Goal: Task Accomplishment & Management: Complete application form

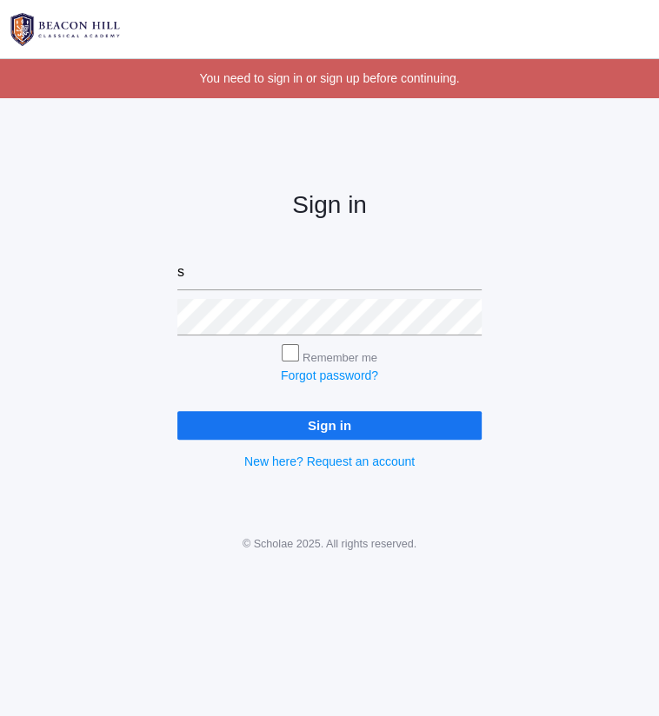
type input "sarah@beaconhillclassical.org"
click at [177, 411] on input "Sign in" at bounding box center [329, 425] width 304 height 29
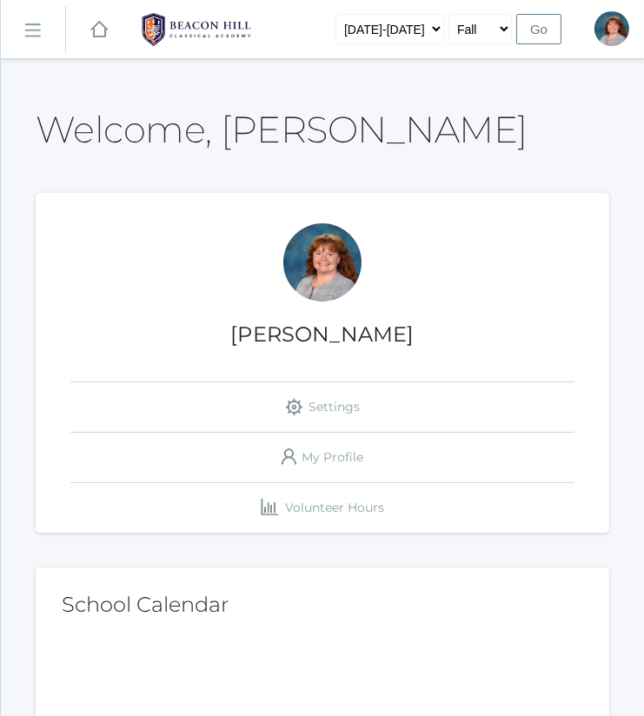
click at [31, 20] on link "icons/ui/navigation/hamburger Created with Sketch." at bounding box center [33, 29] width 64 height 47
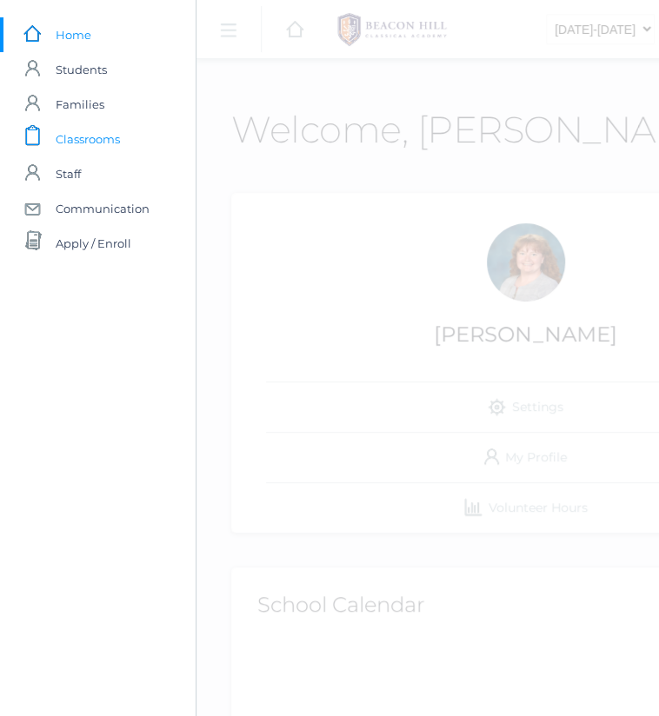
click at [120, 140] on link "icons/clipboard/plain Created with Sketch. Classrooms" at bounding box center [98, 139] width 196 height 35
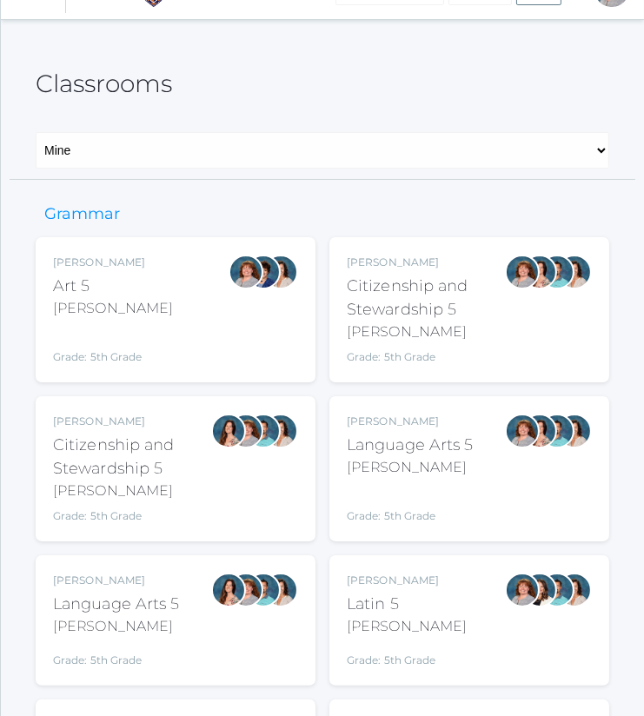
scroll to position [40, 0]
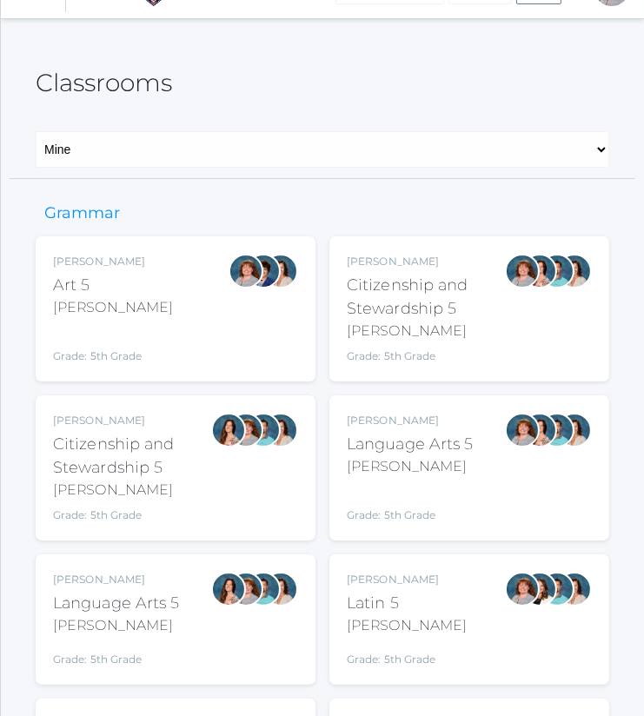
click at [379, 497] on div "Grade: 5th Grade" at bounding box center [410, 503] width 127 height 39
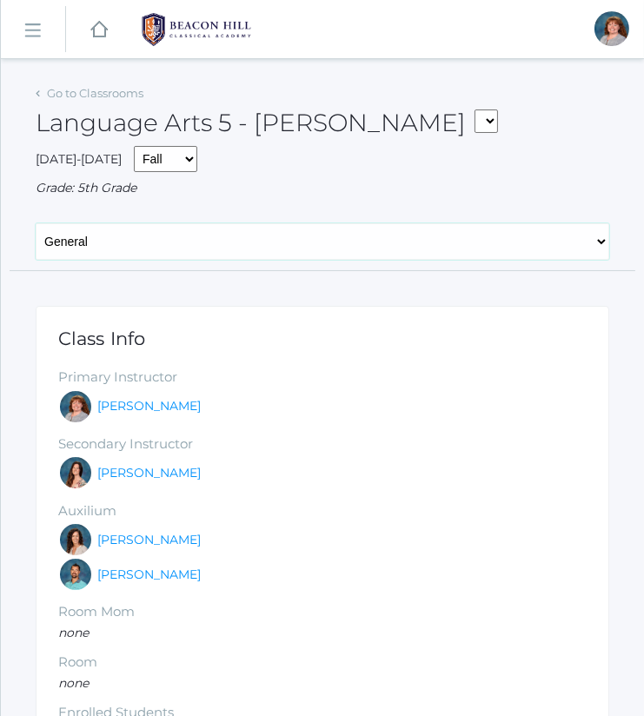
click at [291, 228] on select "General Attendance Attd Summary Gradebook Lesson Plans Students Contacts Schedu…" at bounding box center [323, 241] width 574 height 37
select select "/classrooms/1968/lesson_plans?term=1"
click at [36, 223] on select "General Attendance Attd Summary Gradebook Lesson Plans Students Contacts Schedu…" at bounding box center [323, 241] width 574 height 37
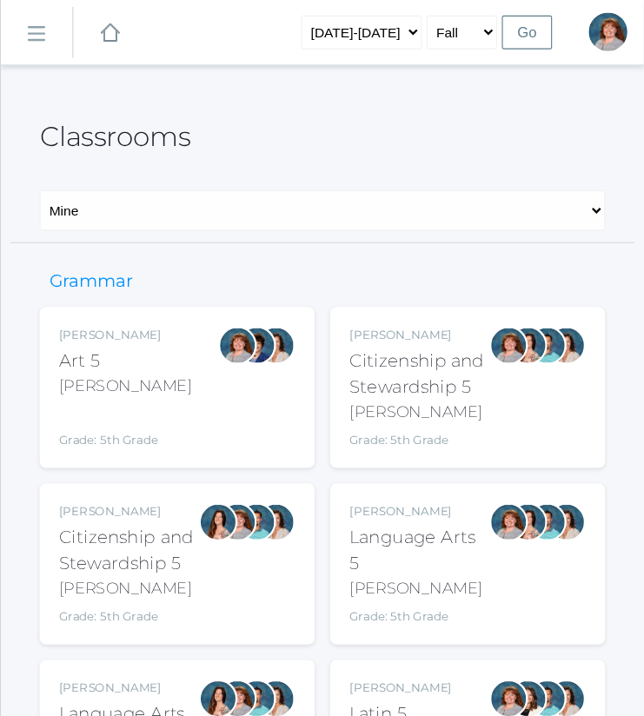
scroll to position [37, 0]
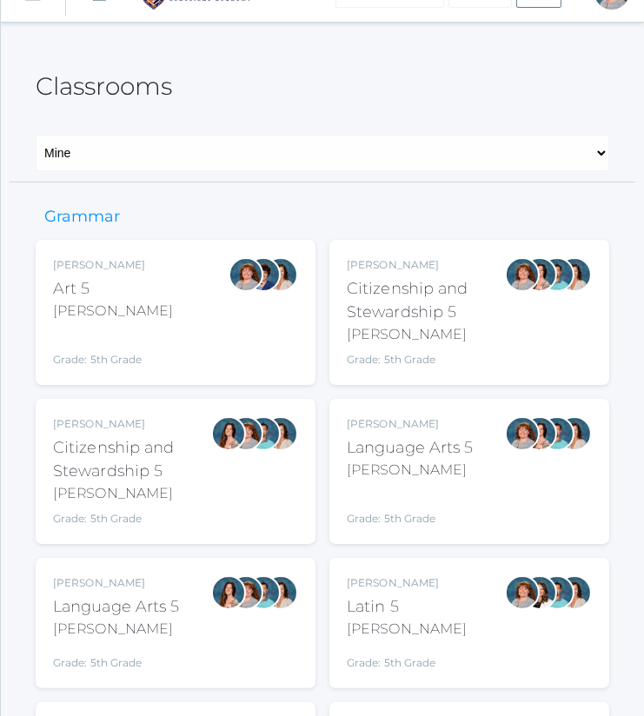
click at [251, 604] on div at bounding box center [246, 592] width 35 height 35
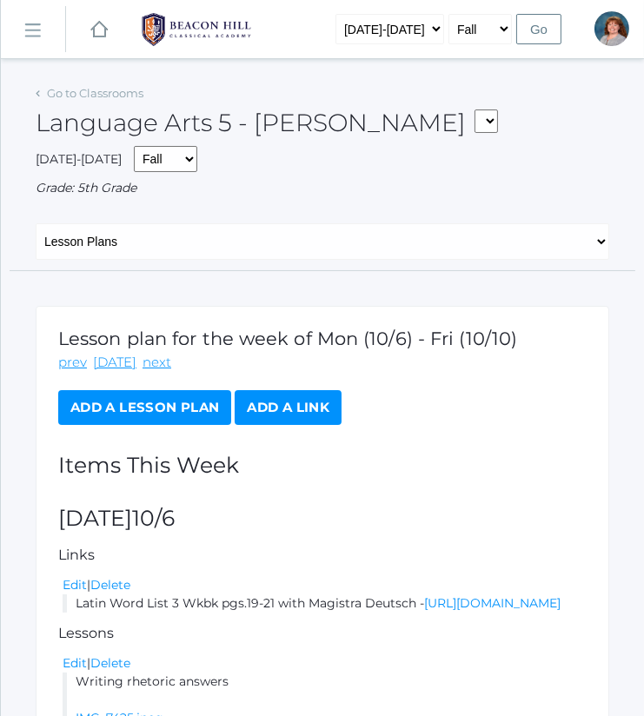
click at [452, 259] on div "General Attendance Attd Summary Gradebook Lesson Plans Students Contacts Schedu…" at bounding box center [323, 247] width 626 height 48
click at [191, 395] on link "Add a Lesson Plan" at bounding box center [144, 407] width 173 height 35
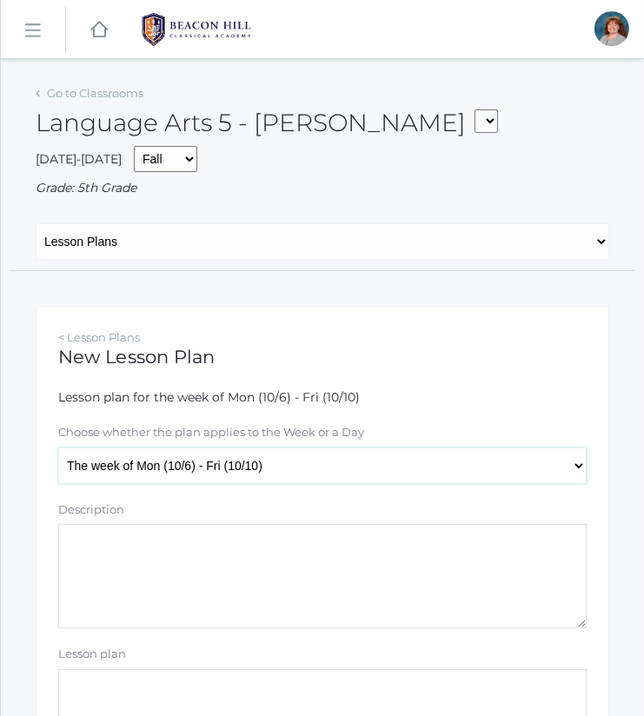
click at [284, 458] on select "The week of Mon (10/6) - Fri (10/10) Monday (10/6) Tuesday (10/7) Wednesday (10…" at bounding box center [322, 466] width 528 height 37
select select "2025-10-08"
click at [58, 448] on select "The week of Mon (10/6) - Fri (10/10) Monday (10/6) Tuesday (10/7) Wednesday (10…" at bounding box center [322, 466] width 528 height 37
click at [296, 565] on textarea "Description" at bounding box center [322, 576] width 528 height 104
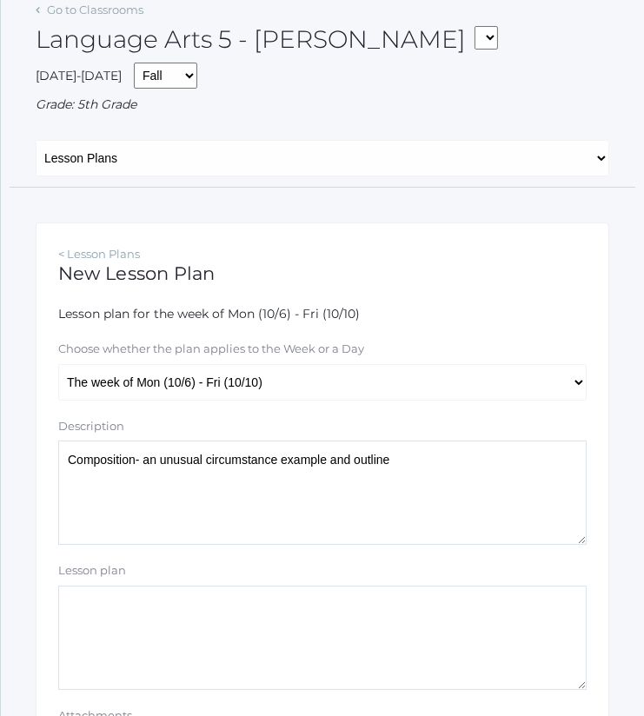
scroll to position [229, 0]
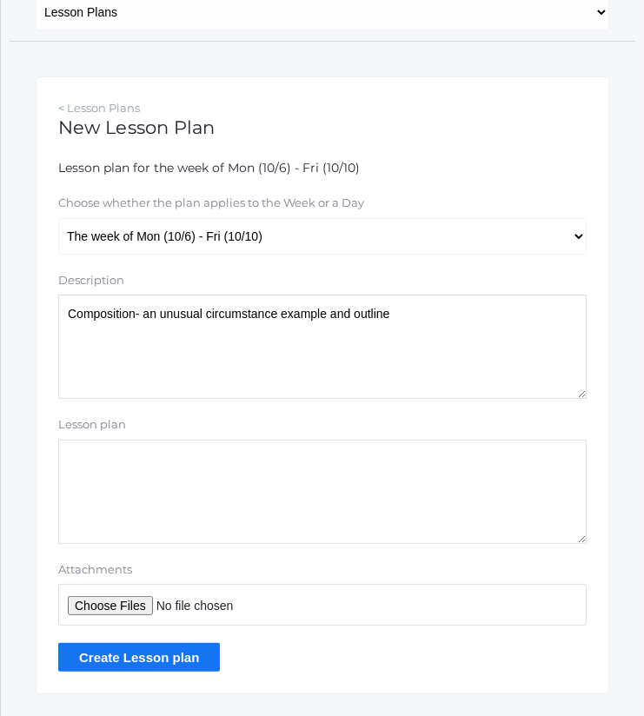
type textarea "Composition- an unusual circumstance example and outline"
click at [116, 601] on input "Attachments" at bounding box center [322, 605] width 528 height 42
type input "C:\fakepath\Unusual Circumstance Example.docx"
click at [186, 659] on input "Create Lesson plan" at bounding box center [139, 657] width 162 height 29
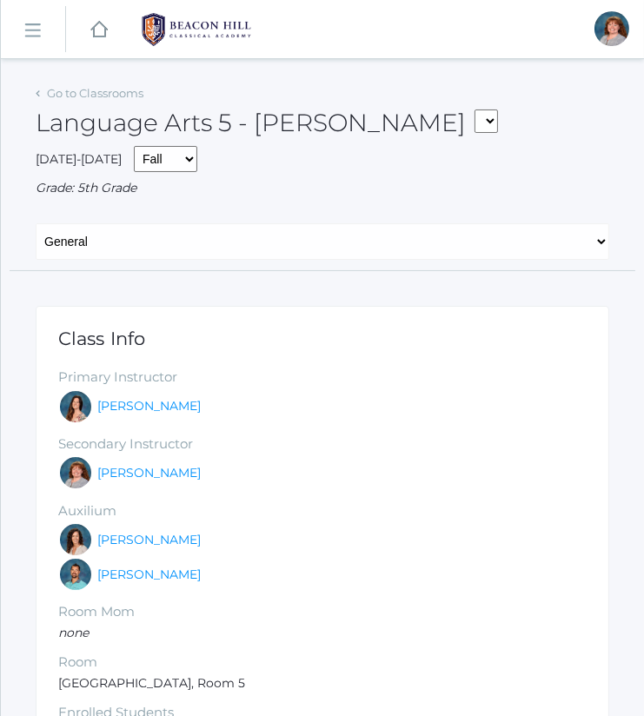
click at [340, 235] on select "General Attendance Attd Summary Gradebook Lesson Plans Students Contacts Schedu…" at bounding box center [323, 241] width 574 height 37
select select "/classrooms/1967/lesson_plans?term=1"
click at [36, 223] on select "General Attendance Attd Summary Gradebook Lesson Plans Students Contacts Schedu…" at bounding box center [323, 241] width 574 height 37
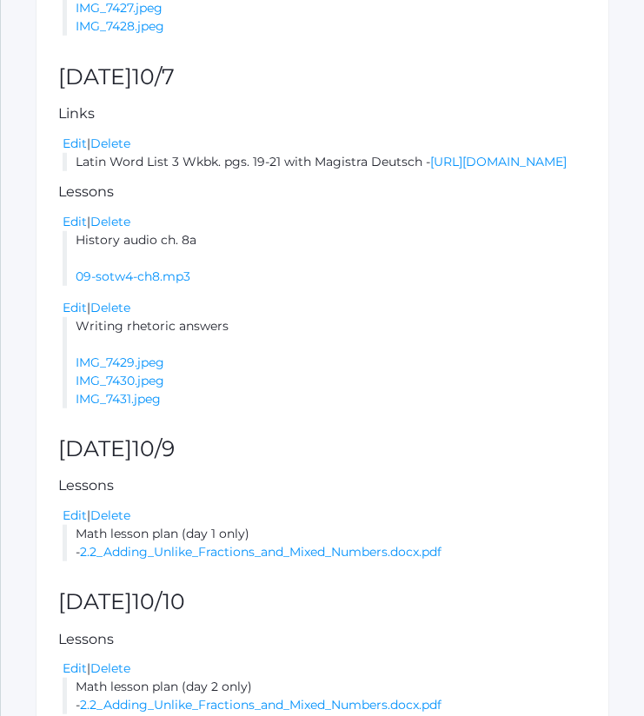
scroll to position [1224, 0]
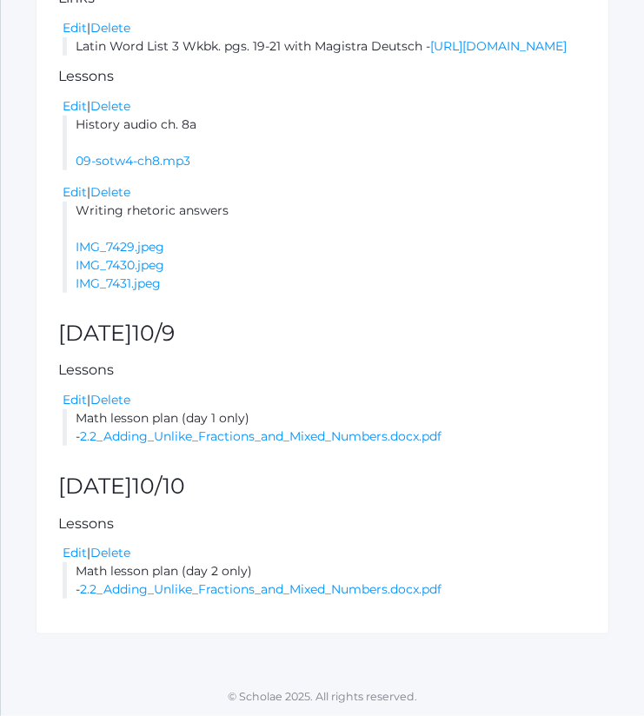
click at [352, 427] on li "Math lesson plan (day 1 only) - 2.2_Adding_Unlike_Fractions_and_Mixed_Numbers.d…" at bounding box center [325, 427] width 524 height 37
click at [354, 440] on link "2.2_Adding_Unlike_Fractions_and_Mixed_Numbers.docx.pdf" at bounding box center [261, 436] width 362 height 16
click at [432, 202] on li "Writing rhetoric answers IMG_7429.jpeg IMG_7430.jpeg IMG_7431.jpeg" at bounding box center [325, 247] width 524 height 91
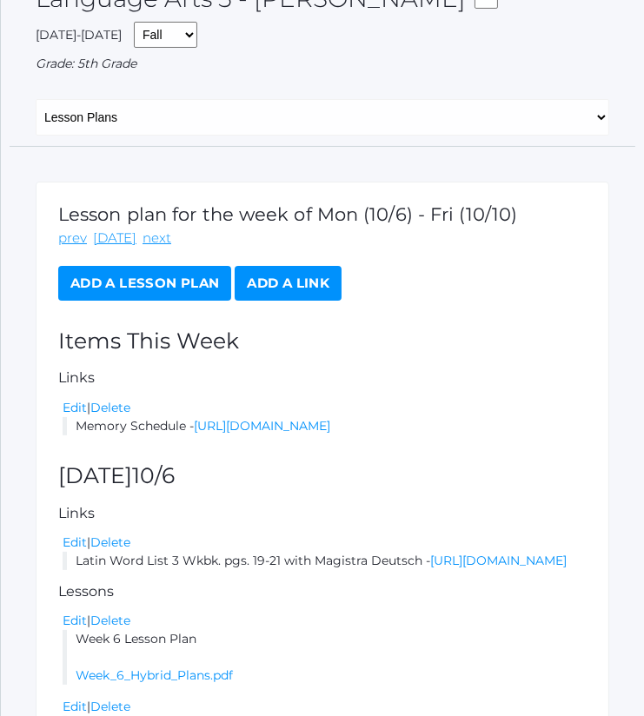
scroll to position [123, 0]
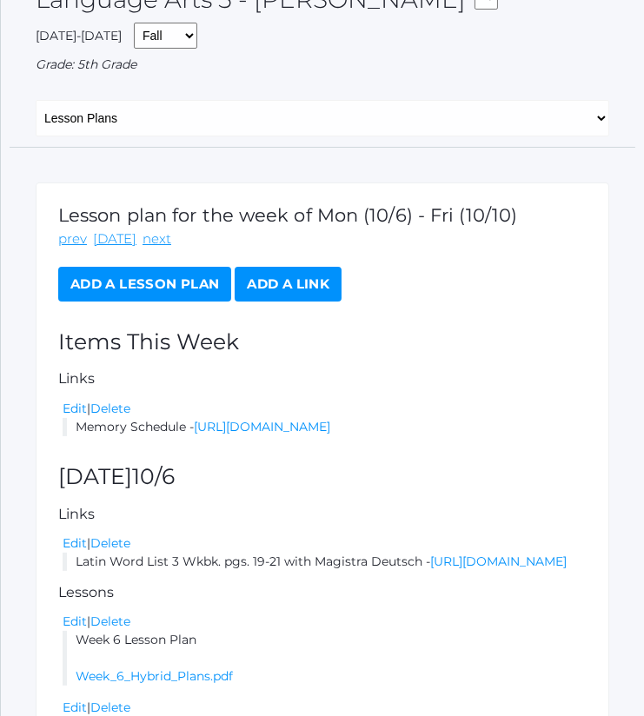
click at [194, 279] on link "Add a Lesson Plan" at bounding box center [144, 284] width 173 height 35
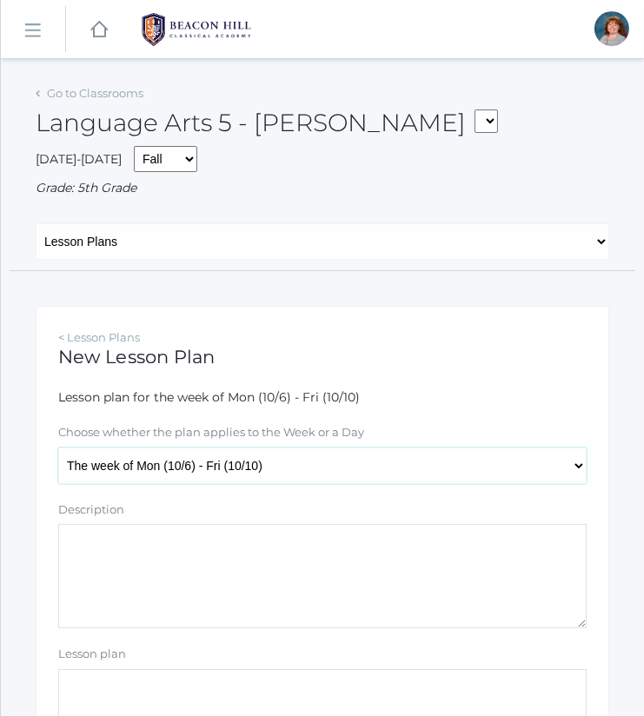
click at [235, 480] on select "The week of Mon (10/6) - Fri (10/10) [DATE] (10/6) [DATE] (10/7) [DATE] (10/8) …" at bounding box center [322, 466] width 528 height 37
select select "[DATE]"
click at [58, 448] on select "The week of Mon (10/6) - Fri (10/10) [DATE] (10/6) [DATE] (10/7) [DATE] (10/8) …" at bounding box center [322, 466] width 528 height 37
click at [296, 563] on textarea "Description" at bounding box center [322, 576] width 528 height 104
type textarea "S"
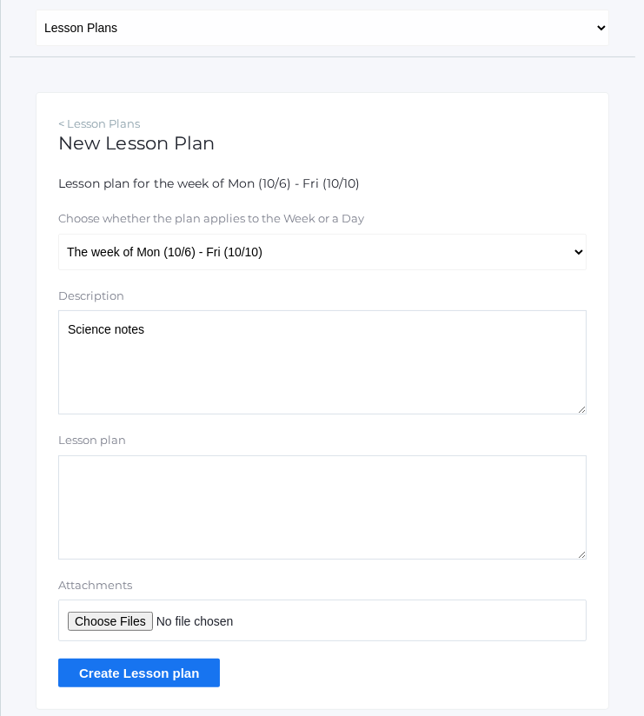
scroll to position [211, 0]
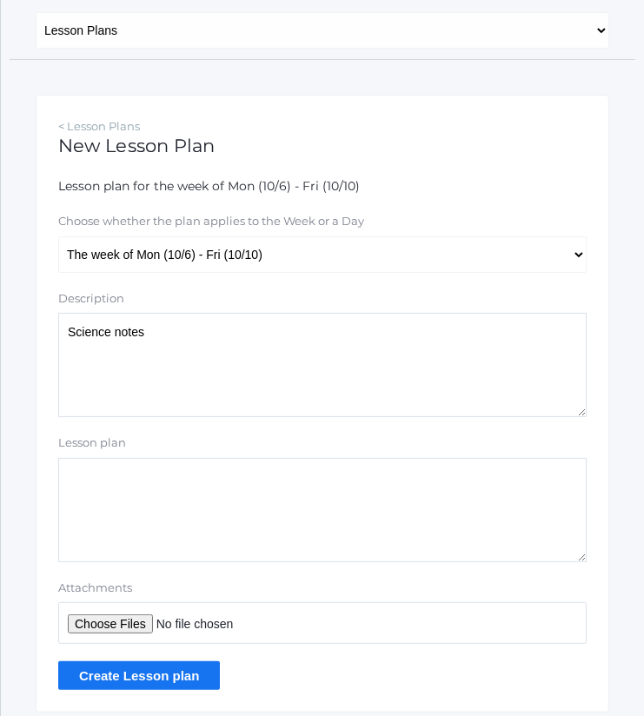
drag, startPoint x: 269, startPoint y: 349, endPoint x: -1, endPoint y: 329, distance: 270.2
click at [0, 329] on html "icons/ui/navigation/home Created with Sketch. Home icons/user/plain Created wit…" at bounding box center [322, 147] width 644 height 716
type textarea "Composition- unusual circumstance example and outline"
click at [120, 623] on input "Attachments" at bounding box center [322, 623] width 528 height 42
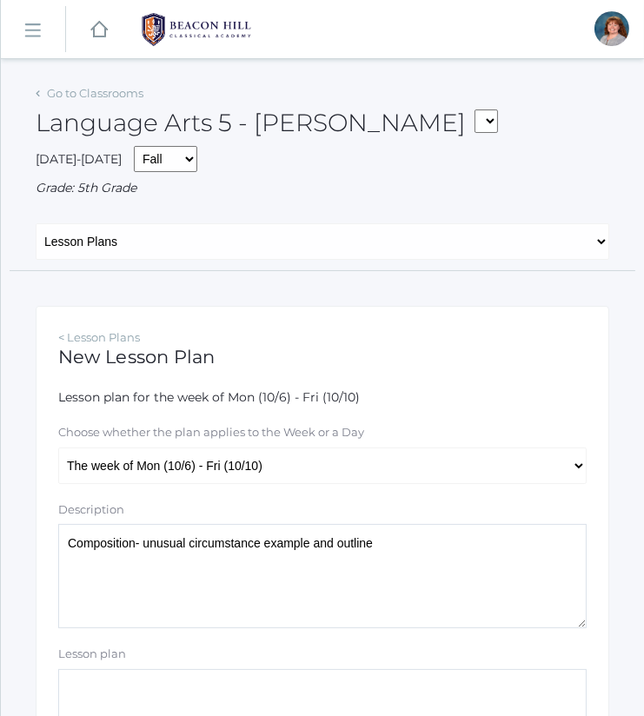
scroll to position [286, 0]
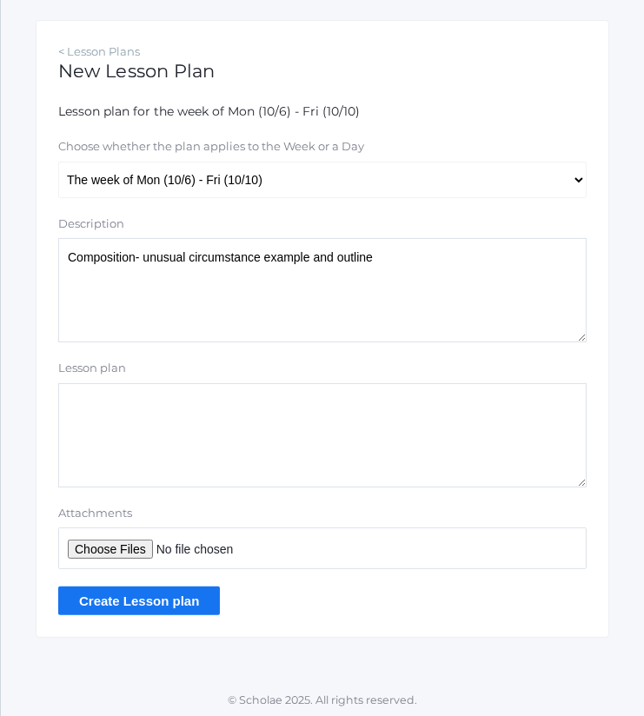
click at [140, 556] on input "Attachments" at bounding box center [322, 549] width 528 height 42
type input "C:\fakepath\An Unusual Circumstance.pdf"
click at [177, 594] on input "Create Lesson plan" at bounding box center [139, 601] width 162 height 29
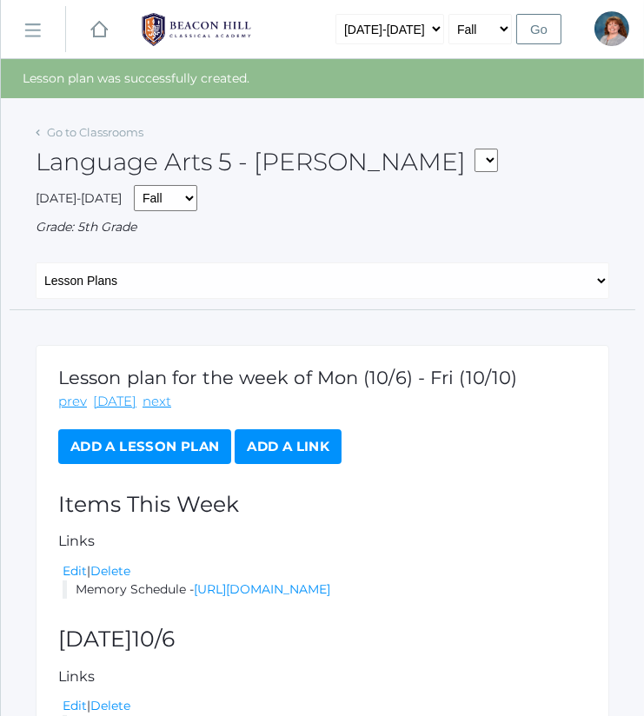
click at [185, 443] on link "Add a Lesson Plan" at bounding box center [144, 446] width 173 height 35
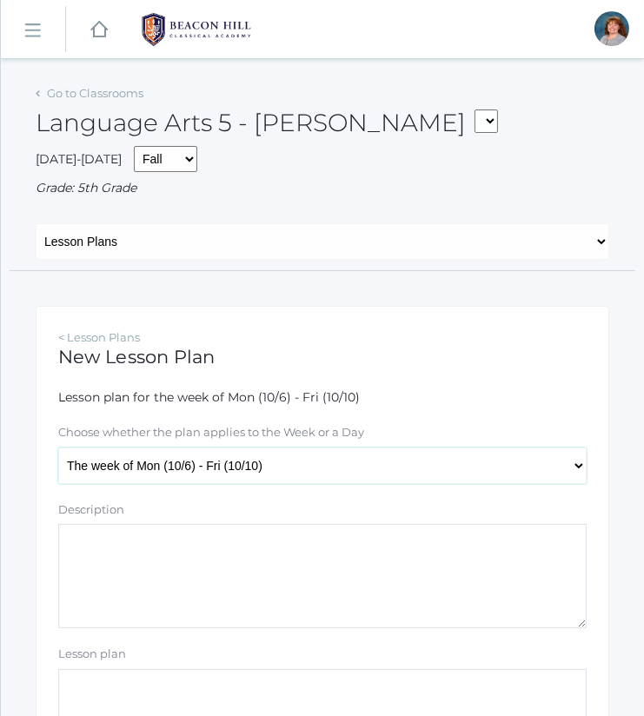
click at [268, 458] on select "The week of Mon (10/6) - Fri (10/10) [DATE] (10/6) [DATE] (10/7) [DATE] (10/8) …" at bounding box center [322, 466] width 528 height 37
select select "[DATE]"
click at [58, 448] on select "The week of Mon (10/6) - Fri (10/10) [DATE] (10/6) [DATE] (10/7) [DATE] (10/8) …" at bounding box center [322, 466] width 528 height 37
click at [256, 561] on textarea "Description" at bounding box center [322, 576] width 528 height 104
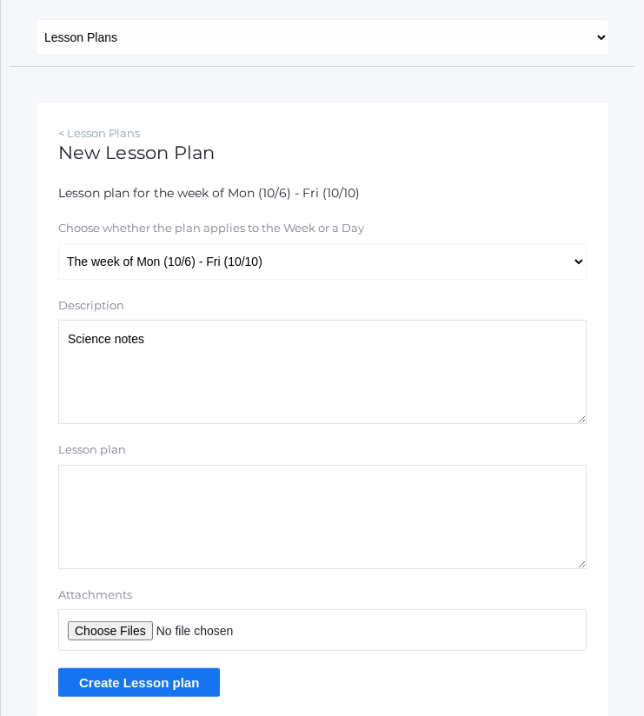
scroll to position [205, 0]
type textarea "Science notes"
click at [114, 630] on input "Attachments" at bounding box center [322, 629] width 528 height 42
type input "C:\fakepath\3 Mercury Notes.docx"
click at [165, 681] on input "Create Lesson plan" at bounding box center [139, 681] width 162 height 29
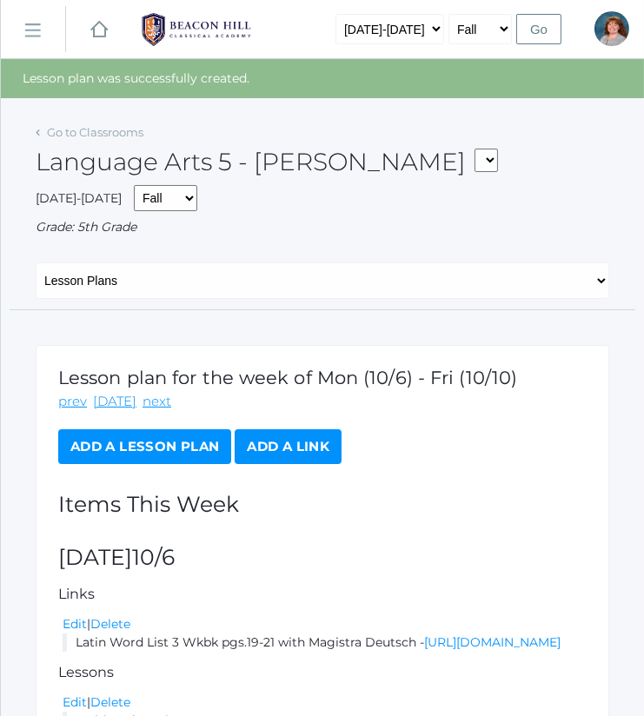
click at [175, 448] on link "Add a Lesson Plan" at bounding box center [144, 446] width 173 height 35
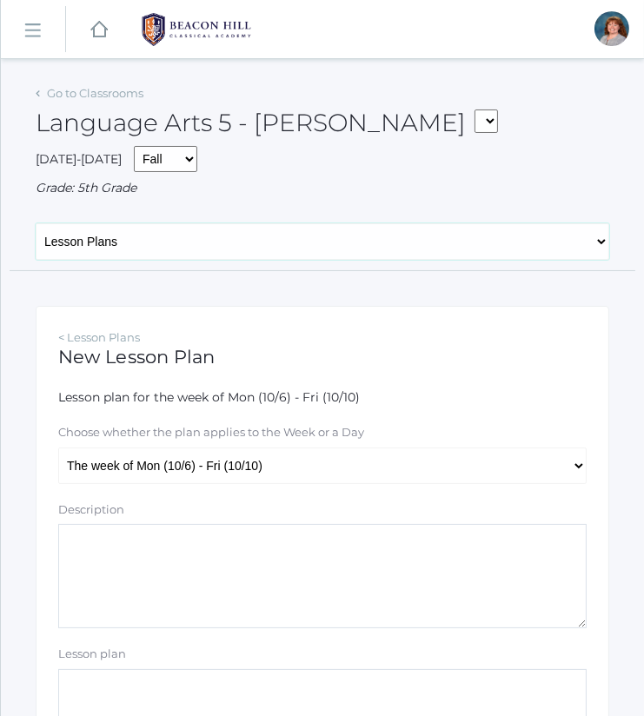
click at [383, 243] on select "General Attendance Attd Summary Gradebook Lesson Plans Students Contacts Schedu…" at bounding box center [323, 241] width 574 height 37
click at [249, 470] on select "The week of Mon (10/6) - Fri (10/10) [DATE] (10/6) [DATE] (10/7) [DATE] (10/8) …" at bounding box center [322, 466] width 528 height 37
select select "[DATE]"
click at [58, 448] on select "The week of Mon (10/6) - Fri (10/10) [DATE] (10/6) [DATE] (10/7) [DATE] (10/8) …" at bounding box center [322, 466] width 528 height 37
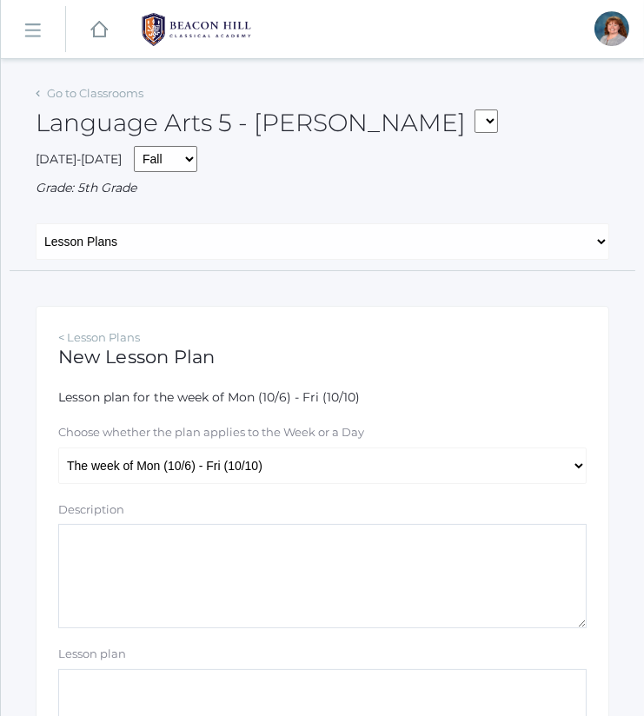
click at [294, 588] on textarea "Description" at bounding box center [322, 576] width 528 height 104
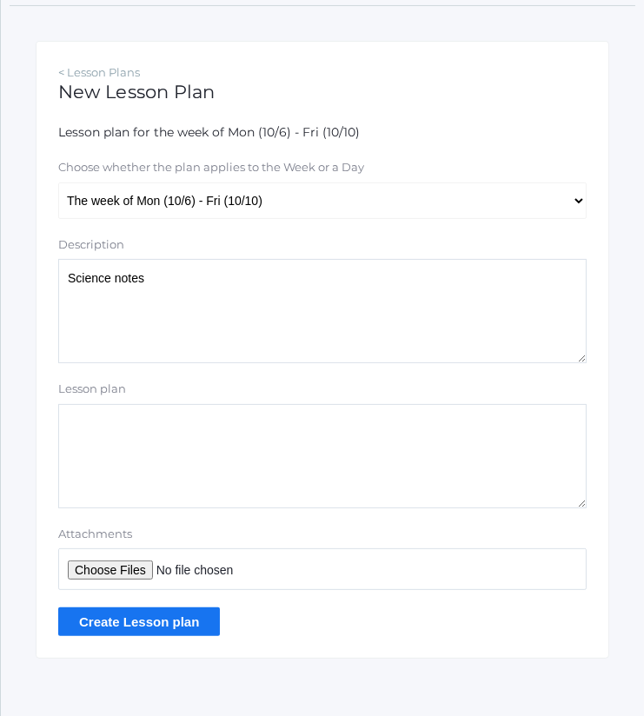
scroll to position [286, 0]
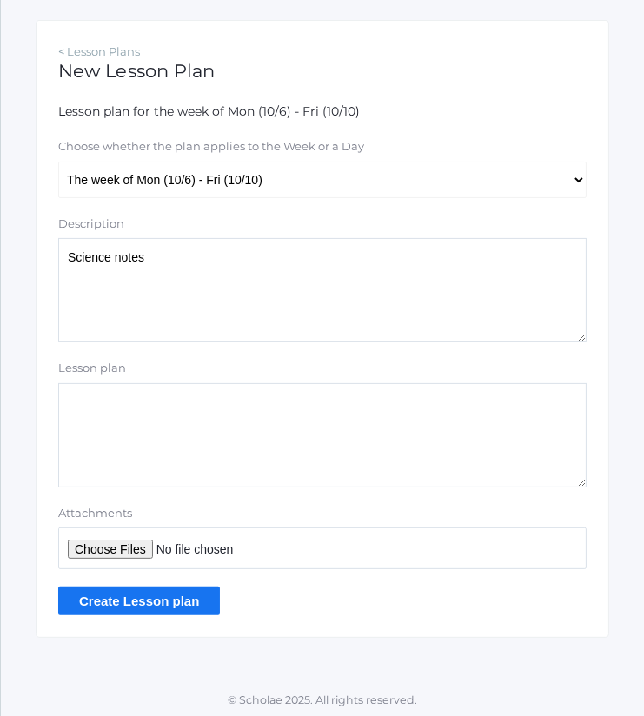
type textarea "Science notes"
click at [121, 554] on input "Attachments" at bounding box center [322, 549] width 528 height 42
type input "C:\fakepath\3 Mercury Notes.docx"
click at [172, 591] on input "Create Lesson plan" at bounding box center [139, 601] width 162 height 29
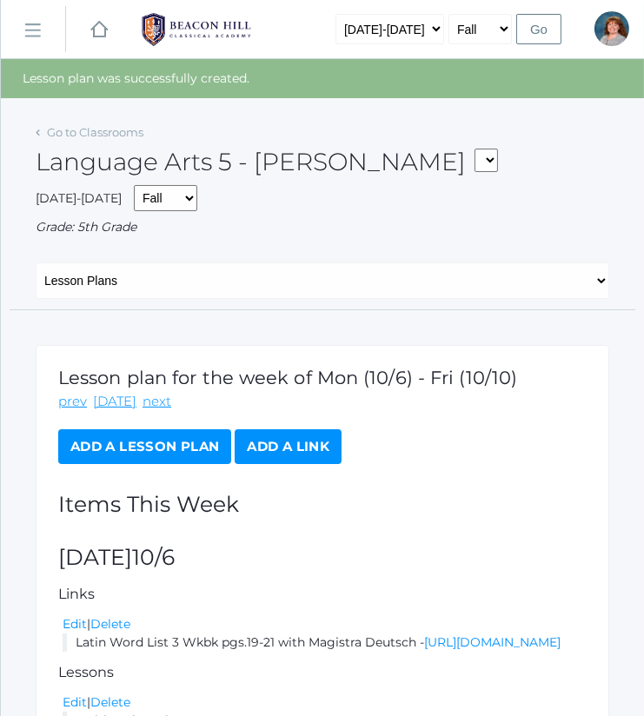
click at [191, 433] on link "Add a Lesson Plan" at bounding box center [144, 446] width 173 height 35
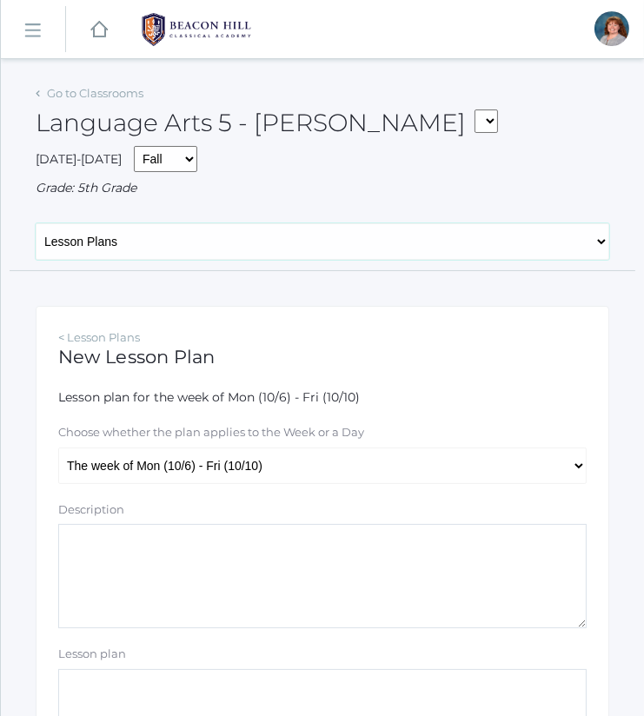
click at [337, 255] on select "General Attendance Attd Summary Gradebook Lesson Plans Students Contacts Schedu…" at bounding box center [323, 241] width 574 height 37
click at [311, 229] on select "General Attendance Attd Summary Gradebook Lesson Plans Students Contacts Schedu…" at bounding box center [323, 241] width 574 height 37
click at [274, 460] on select "The week of Mon (10/6) - Fri (10/10) [DATE] (10/6) [DATE] (10/7) [DATE] (10/8) …" at bounding box center [322, 466] width 528 height 37
select select "[DATE]"
click at [58, 448] on select "The week of Mon (10/6) - Fri (10/10) [DATE] (10/6) [DATE] (10/7) [DATE] (10/8) …" at bounding box center [322, 466] width 528 height 37
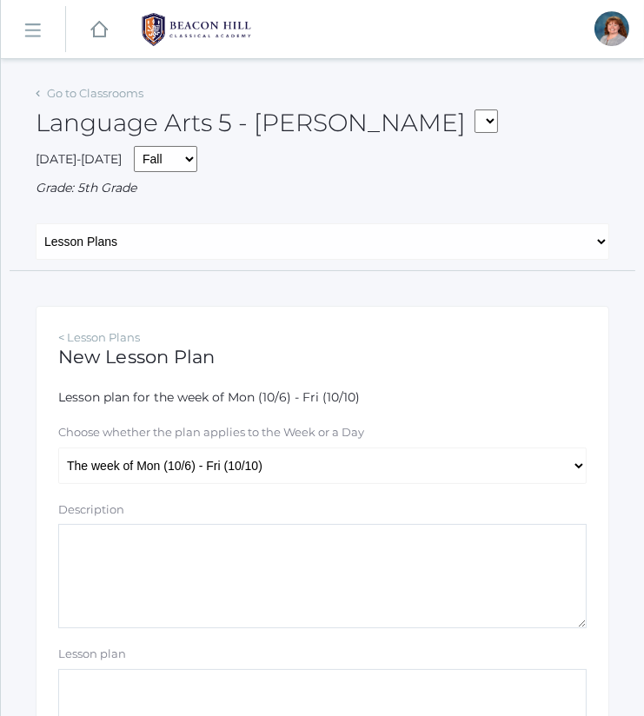
click at [250, 560] on textarea "Description" at bounding box center [322, 576] width 528 height 104
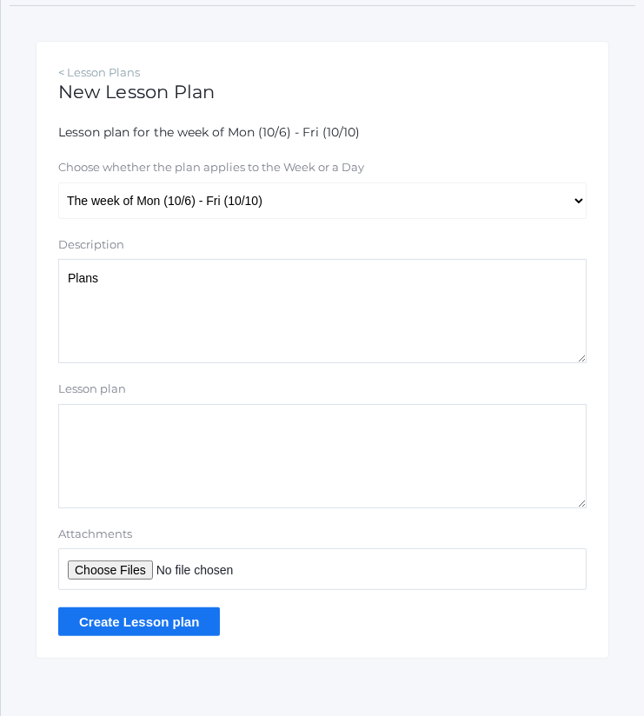
scroll to position [266, 0]
type textarea "Plans"
click at [118, 572] on input "Attachments" at bounding box center [322, 569] width 528 height 42
type input "C:\fakepath\Wednesday Plans.docx"
click at [195, 612] on input "Create Lesson plan" at bounding box center [139, 621] width 162 height 29
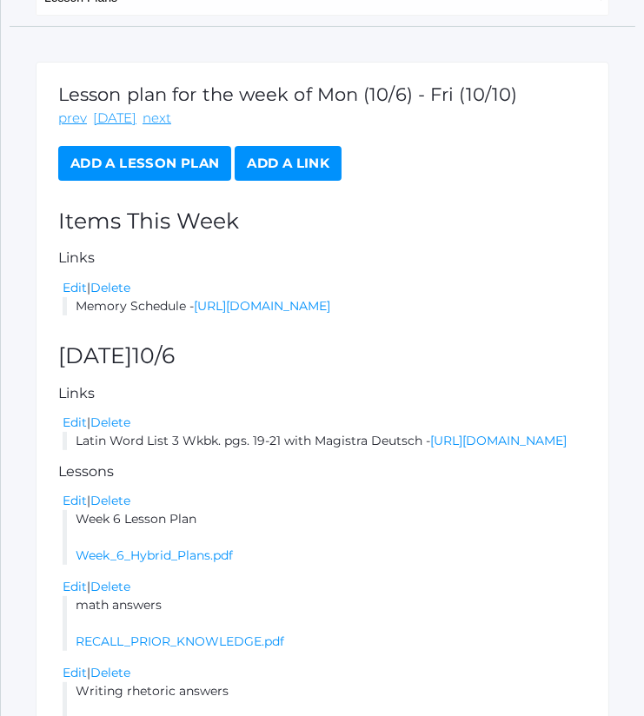
scroll to position [289, 0]
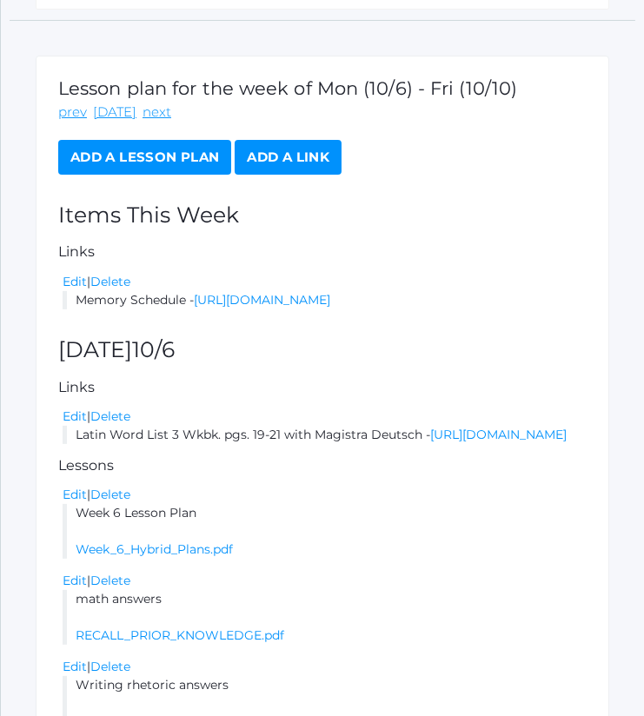
click at [149, 152] on link "Add a Lesson Plan" at bounding box center [144, 157] width 173 height 35
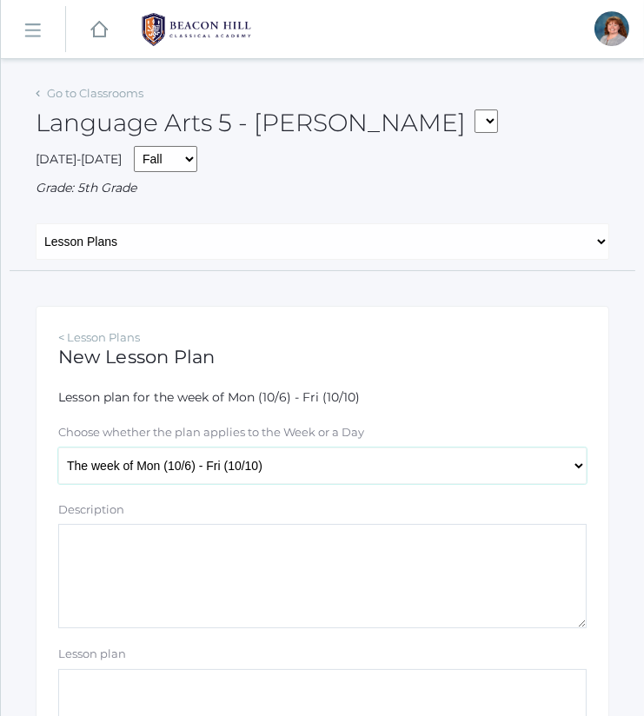
click at [222, 467] on select "The week of Mon (10/6) - Fri (10/10) [DATE] (10/6) [DATE] (10/7) [DATE] (10/8) …" at bounding box center [322, 466] width 528 height 37
select select "[DATE]"
click at [58, 448] on select "The week of Mon (10/6) - Fri (10/10) [DATE] (10/6) [DATE] (10/7) [DATE] (10/8) …" at bounding box center [322, 466] width 528 height 37
click at [308, 574] on textarea "Description" at bounding box center [322, 576] width 528 height 104
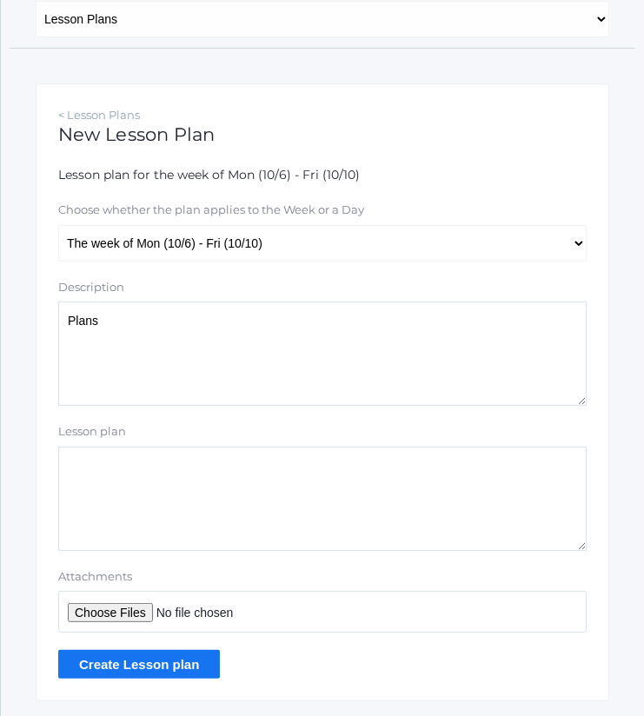
scroll to position [223, 0]
type textarea "Plans"
click at [135, 609] on input "Attachments" at bounding box center [322, 611] width 528 height 42
type input "C:\fakepath\Wednesday Plans.docx"
click at [196, 645] on form "Lesson plan for the week of Mon (10/6) - Fri (10/10) Choose whether the plan ap…" at bounding box center [322, 421] width 528 height 513
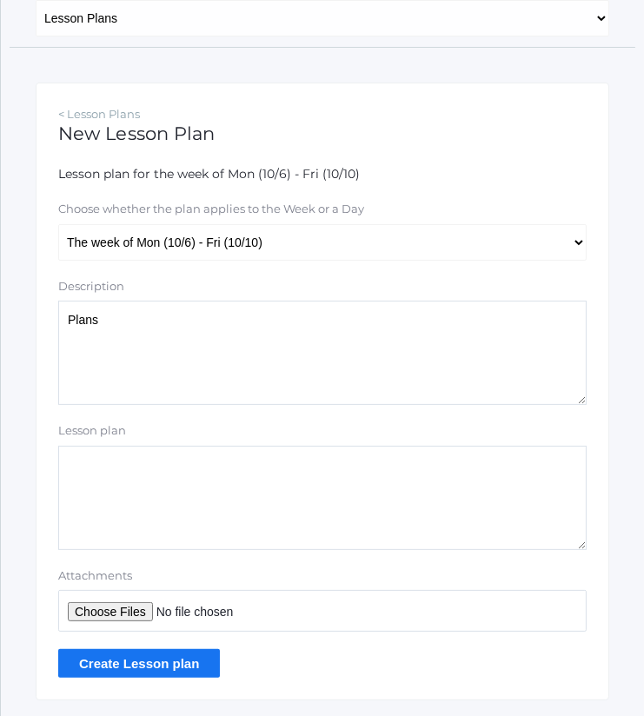
click at [198, 661] on input "Create Lesson plan" at bounding box center [139, 663] width 162 height 29
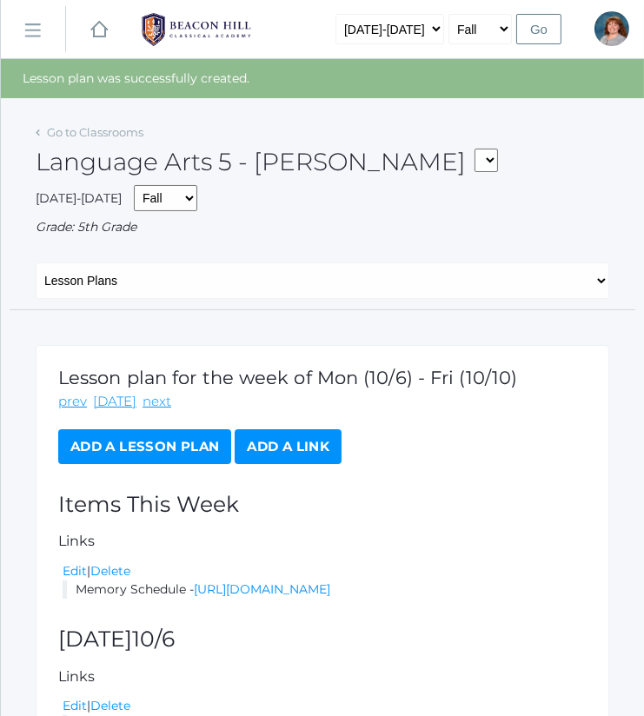
click at [197, 429] on link "Add a Lesson Plan" at bounding box center [144, 446] width 173 height 35
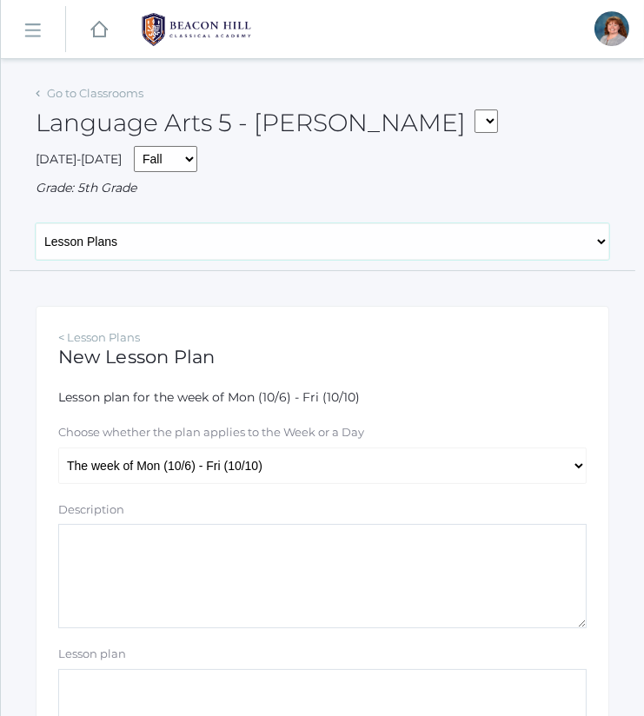
click at [320, 257] on select "General Attendance Attd Summary Gradebook Lesson Plans Students Contacts Schedu…" at bounding box center [323, 241] width 574 height 37
click at [247, 467] on select "The week of Mon (10/6) - Fri (10/10) [DATE] (10/6) [DATE] (10/7) [DATE] (10/8) …" at bounding box center [322, 466] width 528 height 37
select select "[DATE]"
click at [58, 448] on select "The week of Mon (10/6) - Fri (10/10) [DATE] (10/6) [DATE] (10/7) [DATE] (10/8) …" at bounding box center [322, 466] width 528 height 37
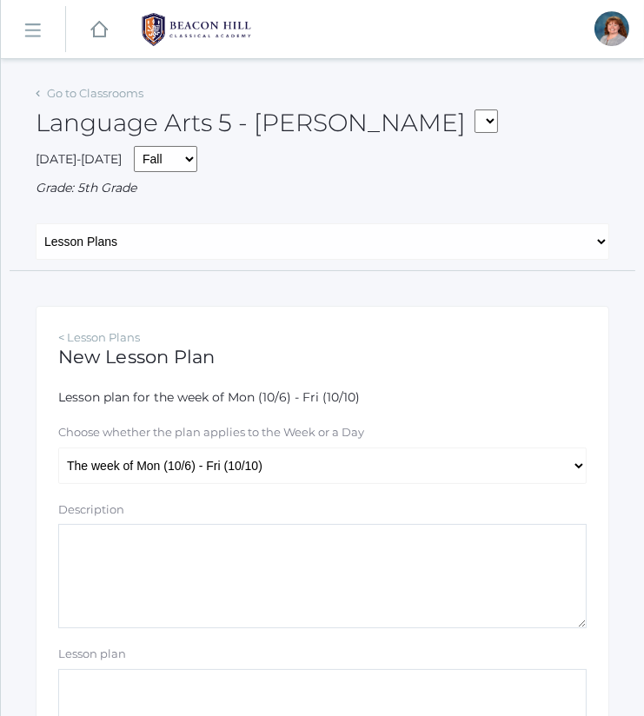
click at [220, 558] on textarea "Description" at bounding box center [322, 576] width 528 height 104
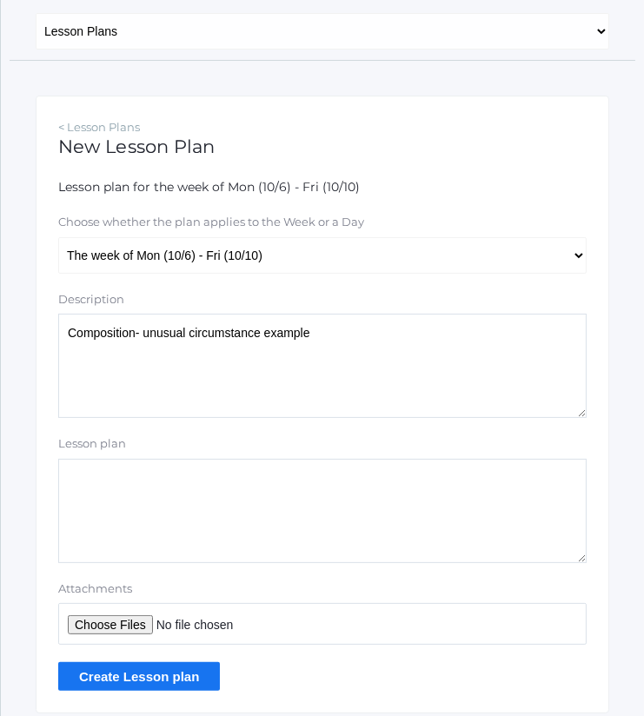
scroll to position [219, 0]
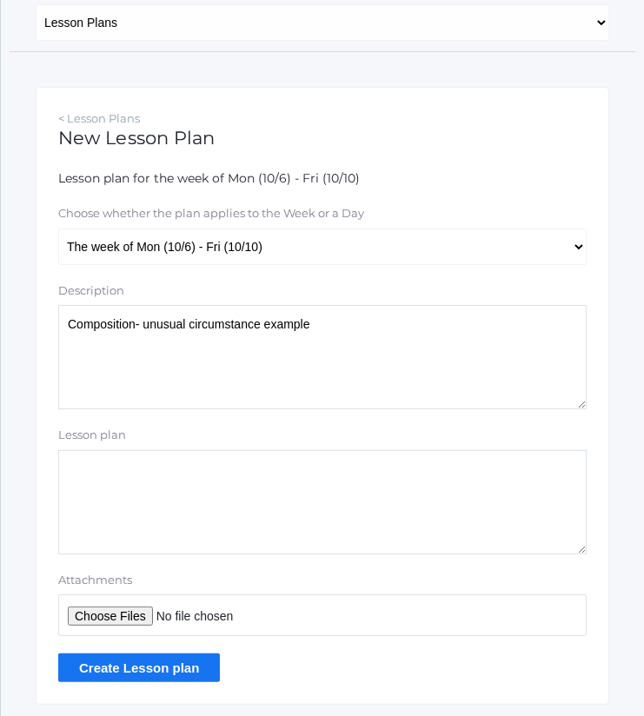
type textarea "Composition- unusual circumstance example"
click at [133, 606] on input "Attachments" at bounding box center [322, 615] width 528 height 42
type input "C:\fakepath\An Unusual Circumstance.pdf"
click at [169, 663] on input "Create Lesson plan" at bounding box center [139, 668] width 162 height 29
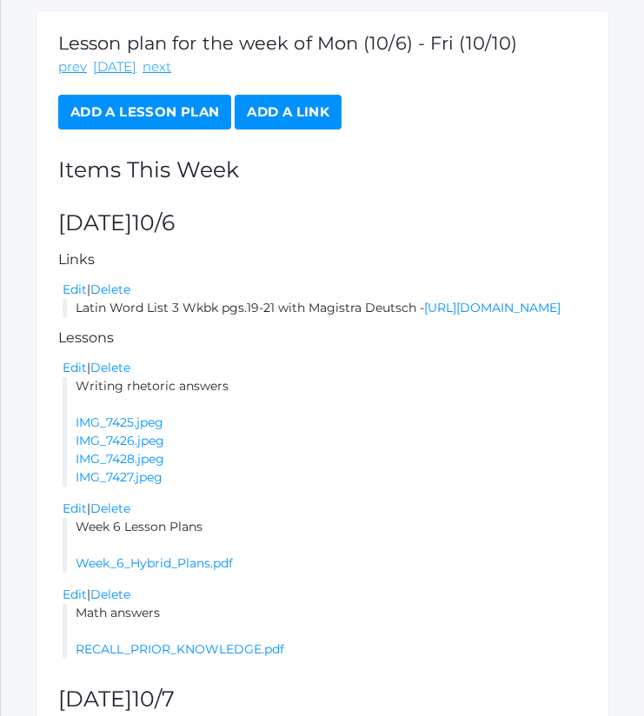
scroll to position [334, 0]
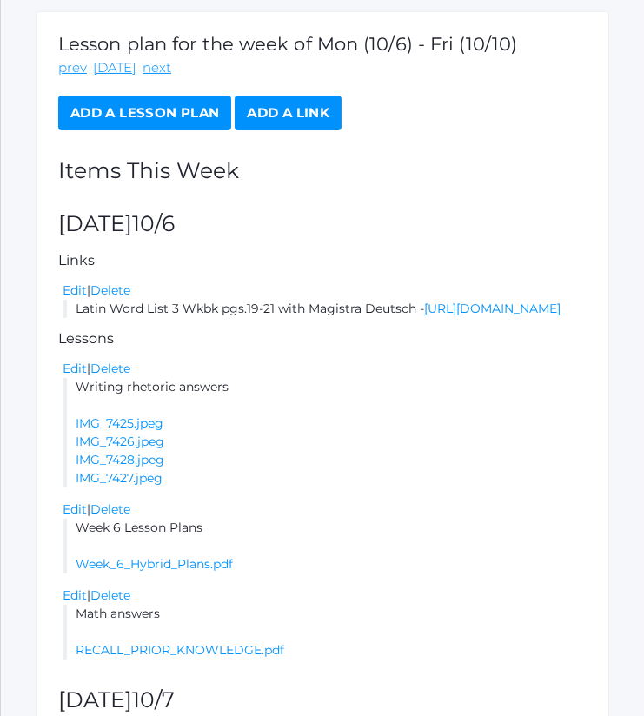
click at [180, 98] on link "Add a Lesson Plan" at bounding box center [144, 113] width 173 height 35
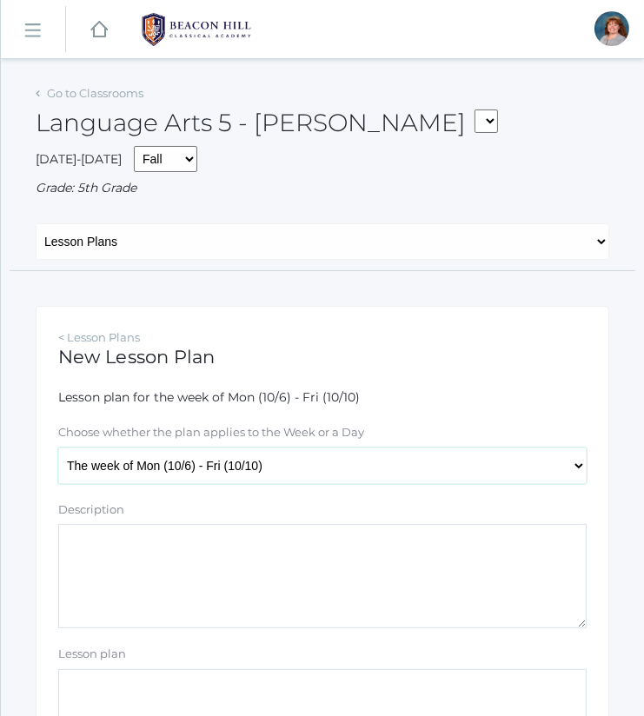
click at [235, 454] on select "The week of Mon (10/6) - Fri (10/10) [DATE] (10/6) [DATE] (10/7) [DATE] (10/8) …" at bounding box center [322, 466] width 528 height 37
select select "2025-10-09"
click at [58, 448] on select "The week of Mon (10/6) - Fri (10/10) [DATE] (10/6) [DATE] (10/7) [DATE] (10/8) …" at bounding box center [322, 466] width 528 height 37
click at [267, 561] on textarea "Description" at bounding box center [322, 576] width 528 height 104
drag, startPoint x: 369, startPoint y: 554, endPoint x: 57, endPoint y: 567, distance: 311.4
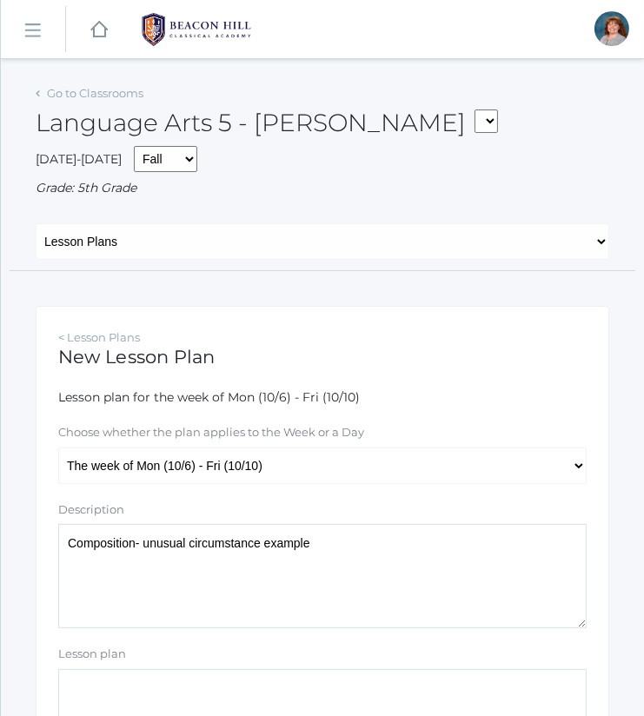
click at [58, 567] on textarea "Composition- unusual circumstance example" at bounding box center [322, 576] width 528 height 104
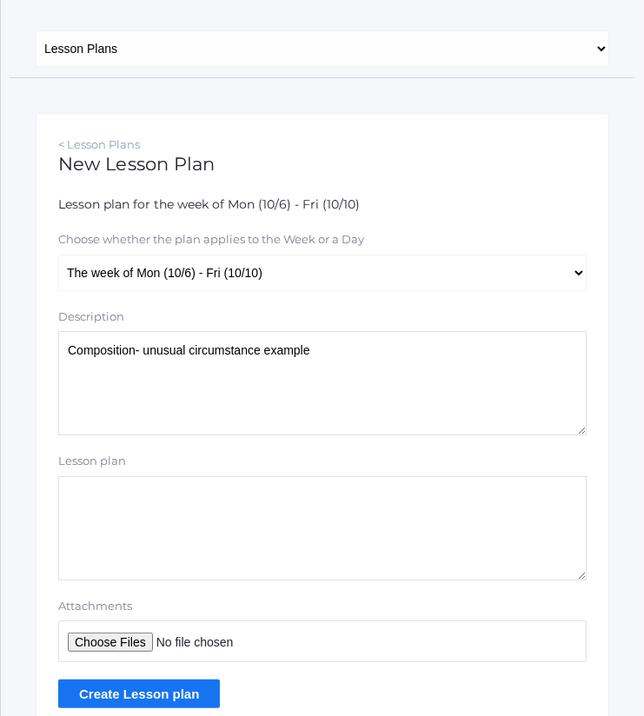
scroll to position [194, 0]
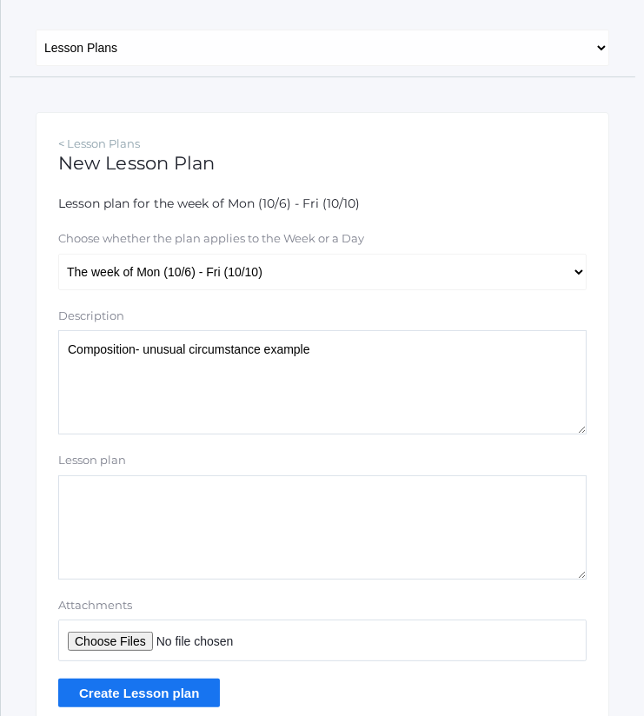
type textarea "Composition- unusual circumstance example"
click at [142, 634] on input "Attachments" at bounding box center [322, 641] width 528 height 42
type input "C:\fakepath\Unusual Circumstance Example.docx"
click at [156, 699] on input "Create Lesson plan" at bounding box center [139, 693] width 162 height 29
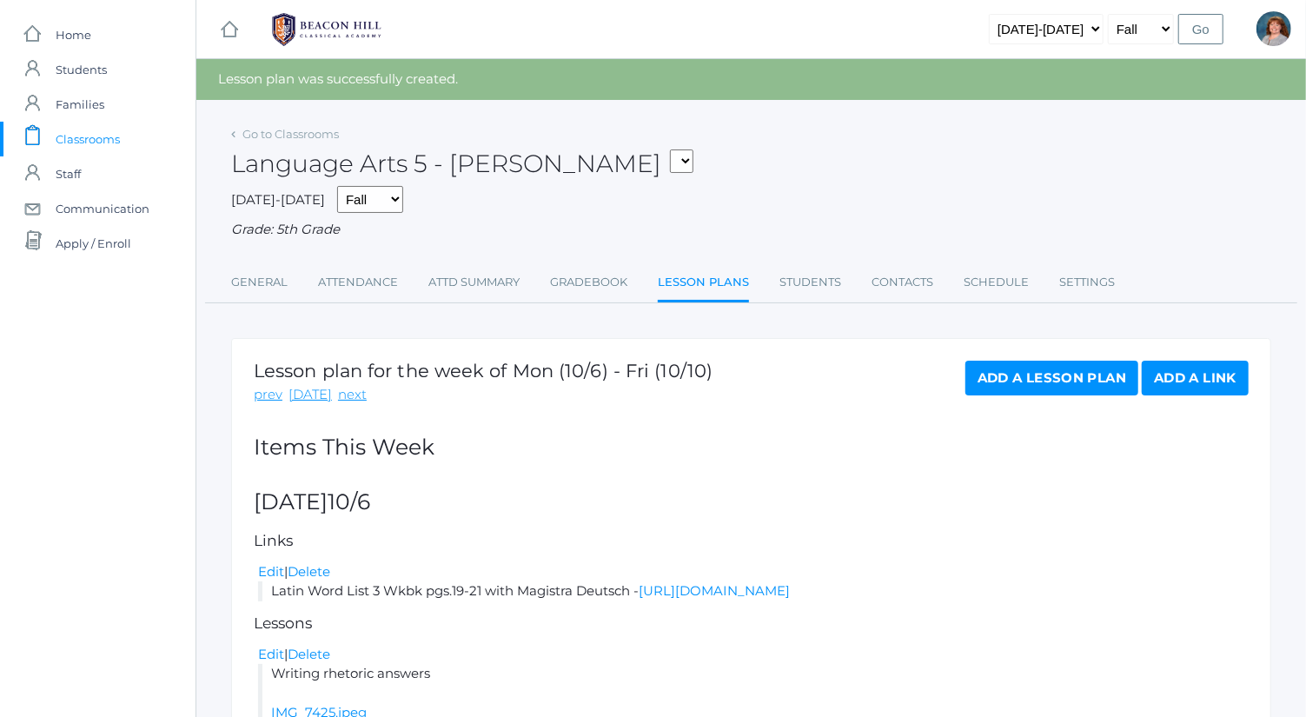
click at [643, 362] on link "Add a Lesson Plan" at bounding box center [1052, 378] width 173 height 35
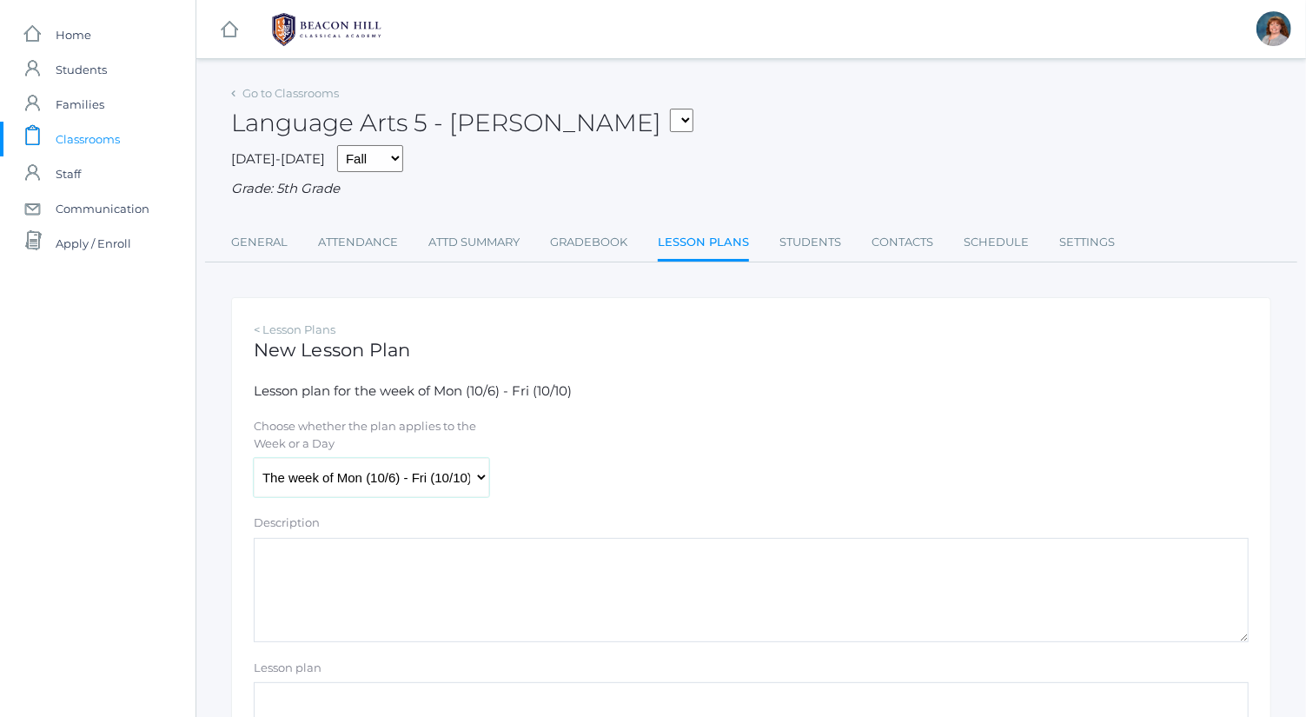
click at [388, 484] on select "The week of Mon (10/6) - Fri (10/10) [DATE] (10/6) [DATE] (10/7) [DATE] (10/8) …" at bounding box center [372, 477] width 236 height 39
select select "[DATE]"
click at [254, 458] on select "The week of Mon (10/6) - Fri (10/10) [DATE] (10/6) [DATE] (10/7) [DATE] (10/8) …" at bounding box center [372, 477] width 236 height 39
click at [375, 605] on textarea "Description" at bounding box center [751, 590] width 995 height 104
paste textarea "Plans"
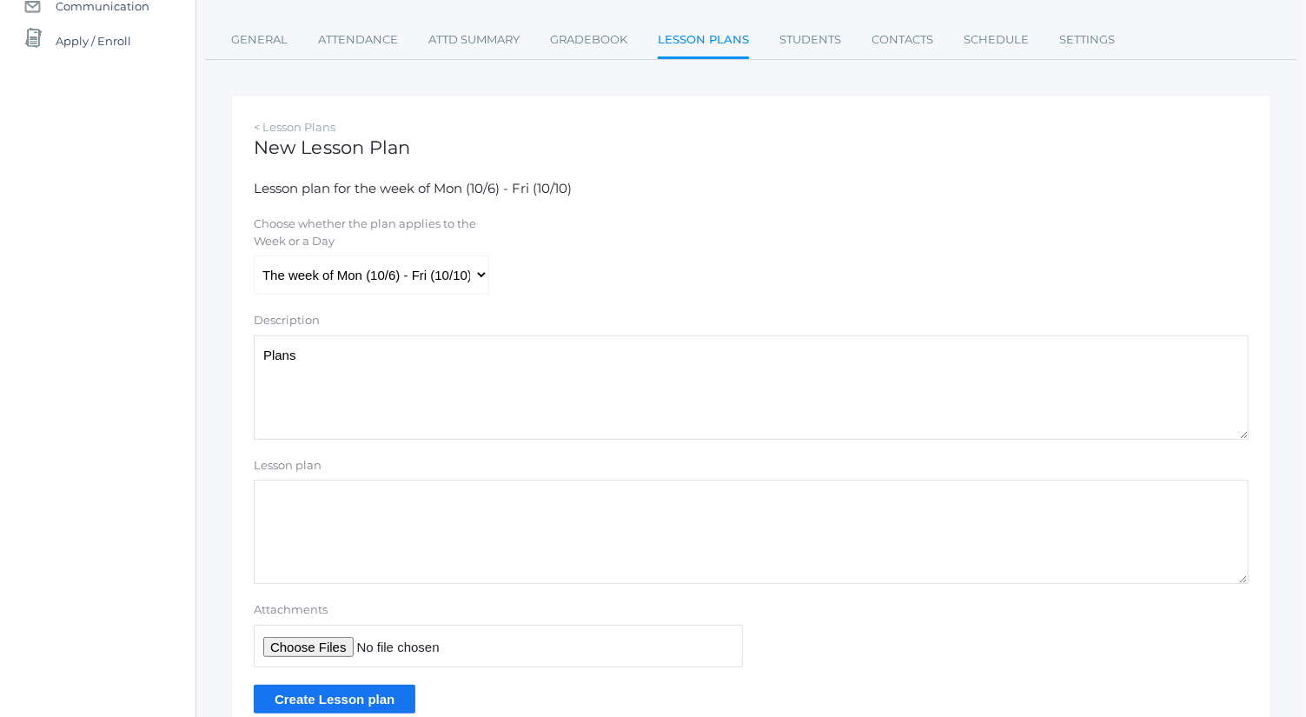
scroll to position [203, 0]
type textarea "Plans"
click at [320, 649] on input "Attachments" at bounding box center [498, 645] width 489 height 43
type input "C:\fakepath\[DATE] Plans.docx"
click at [394, 692] on input "Create Lesson plan" at bounding box center [335, 698] width 162 height 29
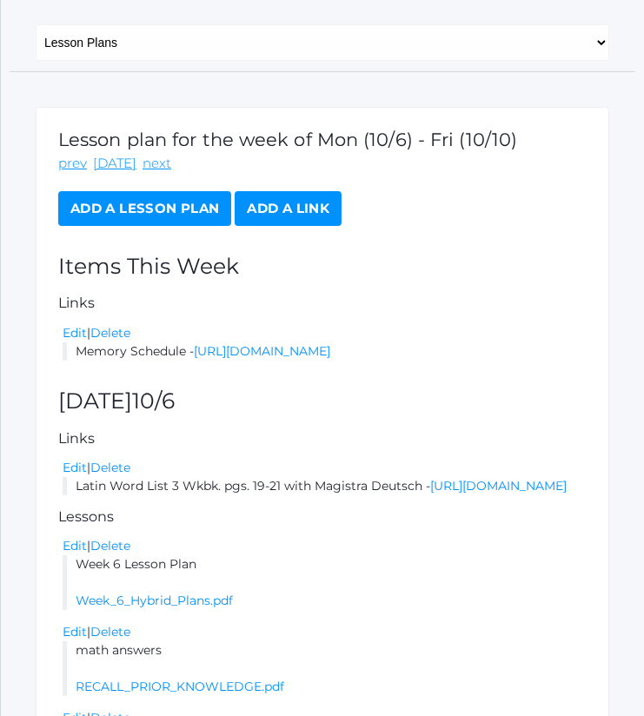
scroll to position [239, 0]
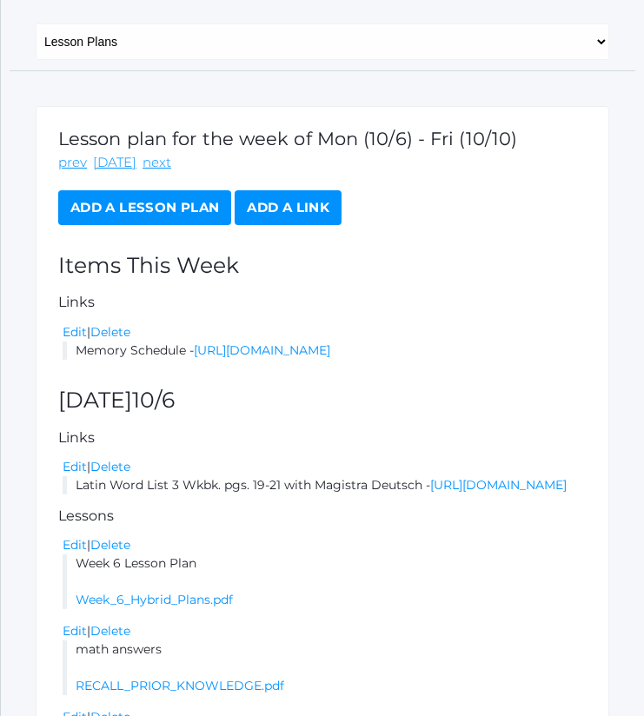
click at [453, 609] on li "Week 6 Lesson Plan Week_6_Hybrid_Plans.pdf" at bounding box center [325, 581] width 524 height 55
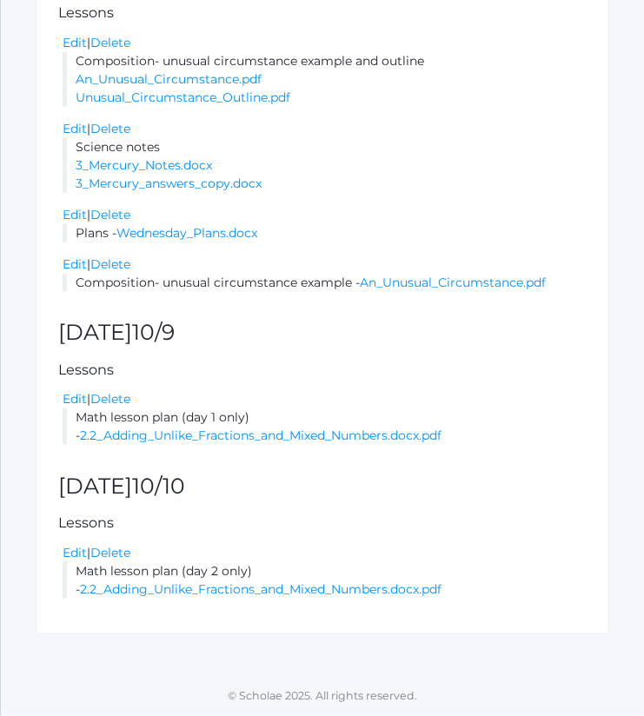
scroll to position [1530, 0]
click at [361, 443] on link "2.2_Adding_Unlike_Fractions_and_Mixed_Numbers.docx.pdf" at bounding box center [261, 436] width 362 height 16
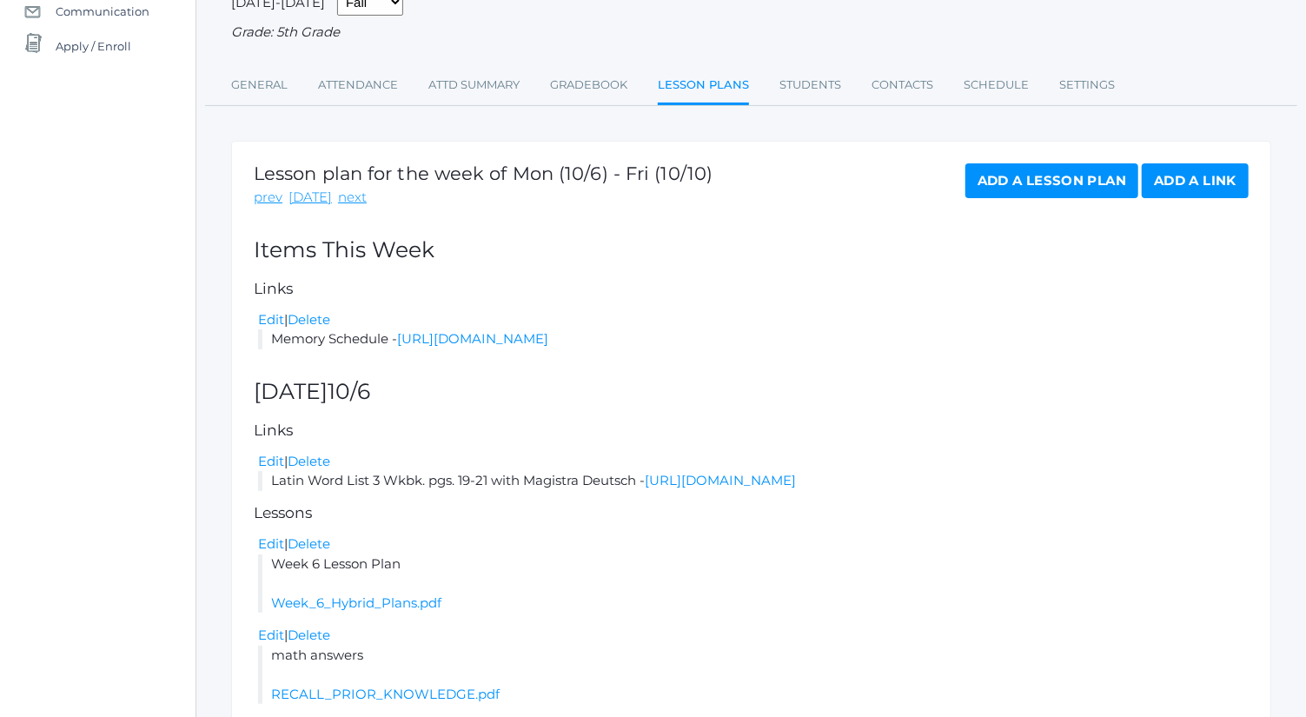
scroll to position [0, 0]
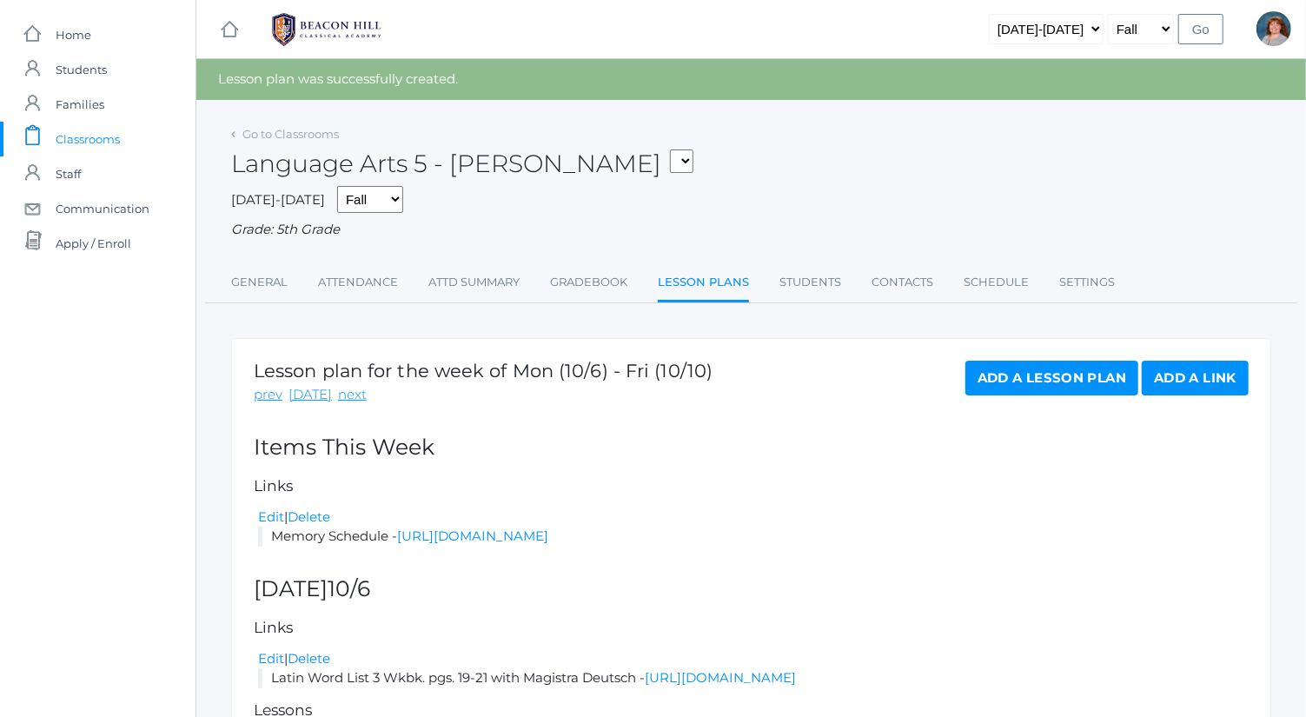
click at [643, 364] on link "Add a Lesson Plan" at bounding box center [1052, 378] width 173 height 35
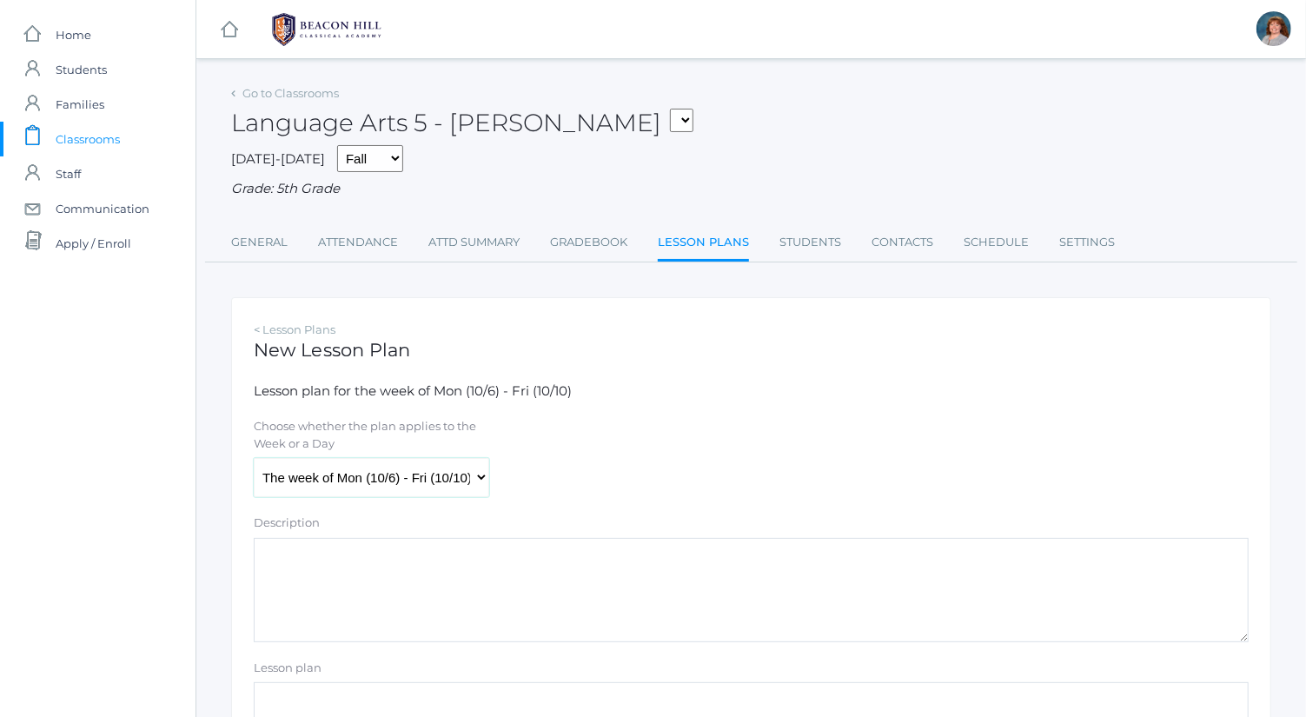
click at [385, 466] on select "The week of Mon (10/6) - Fri (10/10) [DATE] (10/6) [DATE] (10/7) [DATE] (10/8) …" at bounding box center [372, 477] width 236 height 39
select select "2025-10-09"
click at [254, 458] on select "The week of Mon (10/6) - Fri (10/10) [DATE] (10/6) [DATE] (10/7) [DATE] (10/8) …" at bounding box center [372, 477] width 236 height 39
click at [403, 595] on textarea "Description" at bounding box center [751, 590] width 995 height 104
drag, startPoint x: 403, startPoint y: 595, endPoint x: 180, endPoint y: 591, distance: 223.4
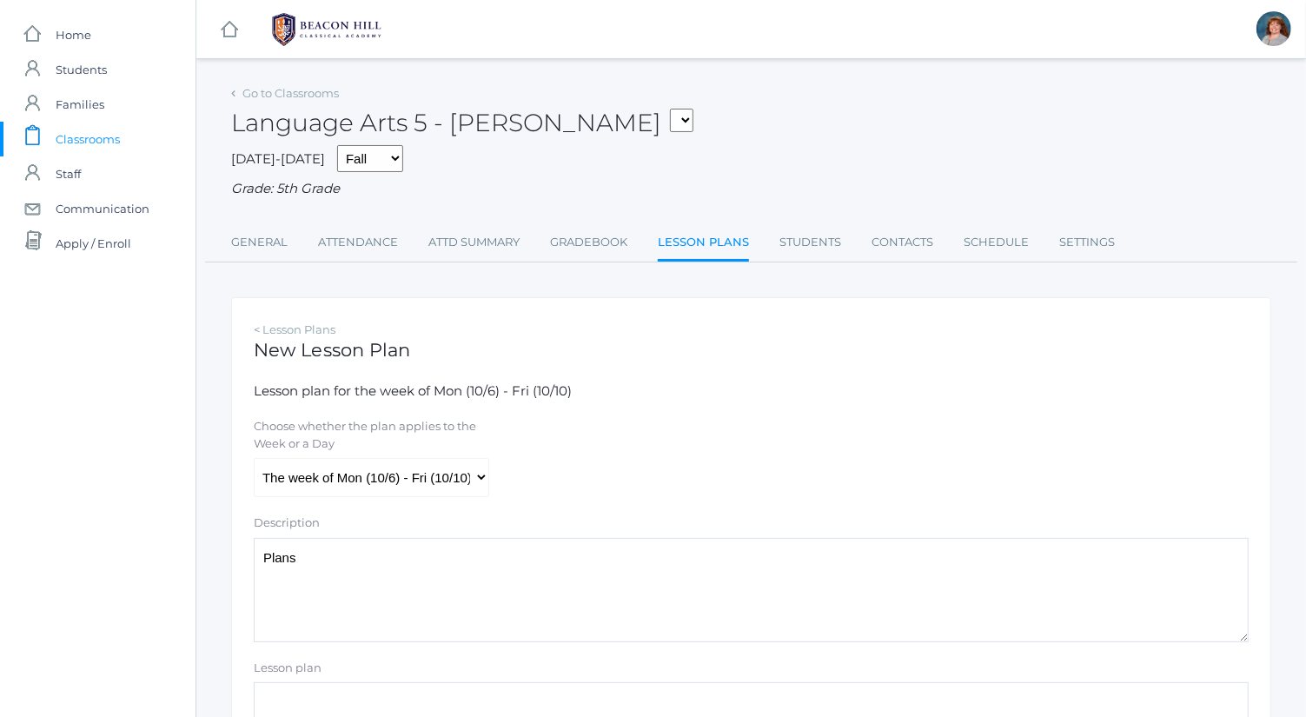
click at [180, 591] on div "icons/ui/navigation/home Created with Sketch. Home icons/user/plain Created wit…" at bounding box center [653, 500] width 1306 height 1001
type textarea "Plans"
click at [643, 428] on div "Choose whether the plan applies to the Week or a Day The week of Mon (10/6) - F…" at bounding box center [751, 457] width 1013 height 79
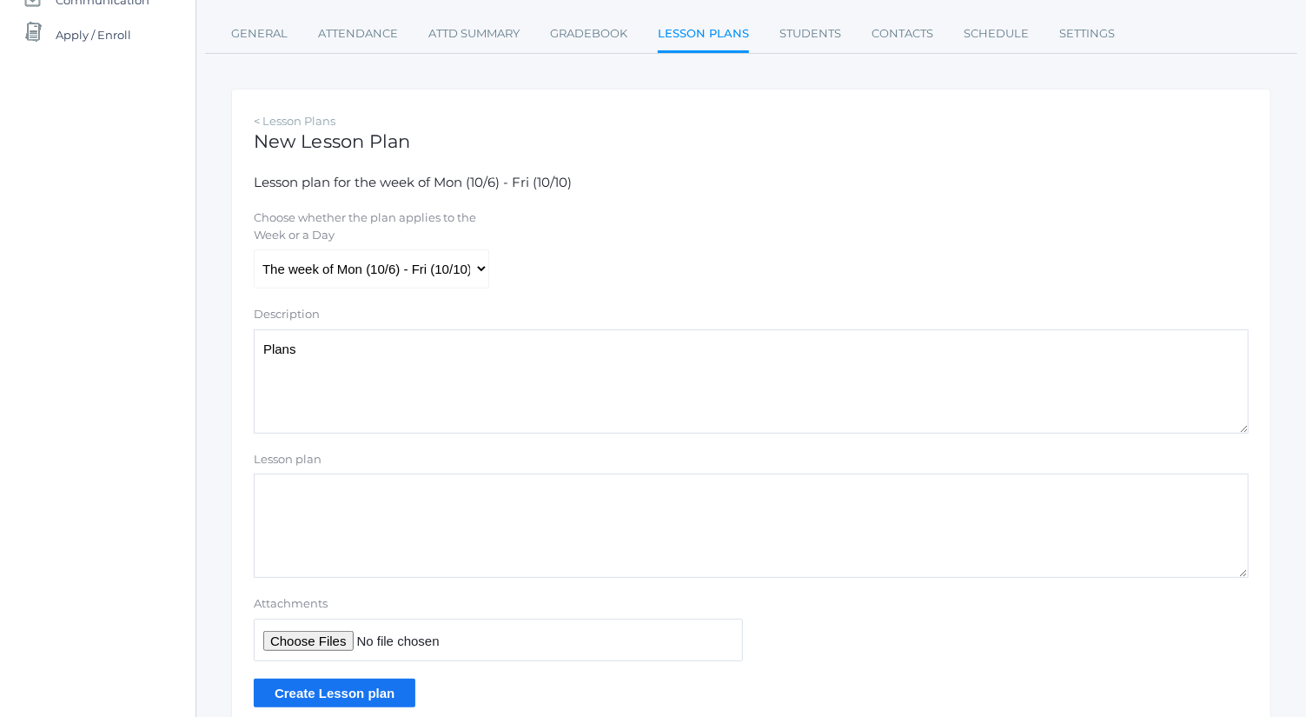
scroll to position [209, 0]
click at [309, 636] on input "Attachments" at bounding box center [498, 639] width 489 height 43
type input "C:\fakepath\Thursday Plans.docx"
click at [389, 678] on input "Create Lesson plan" at bounding box center [335, 692] width 162 height 29
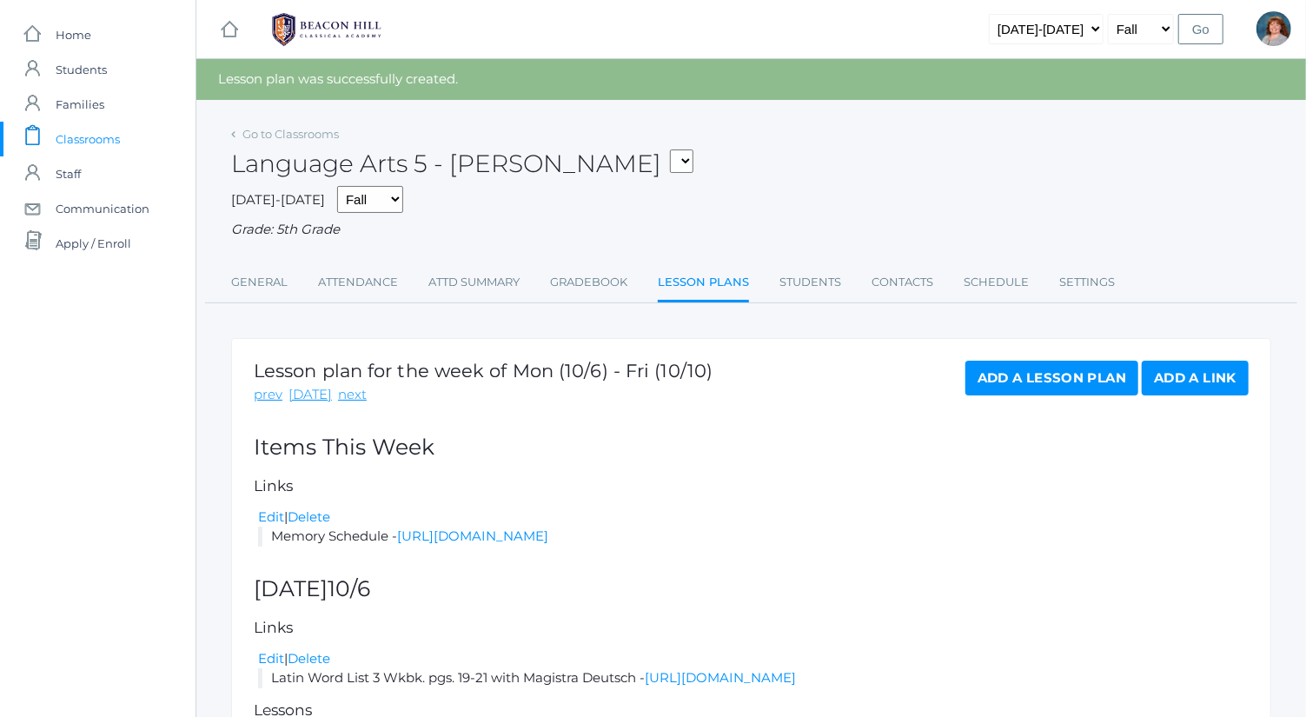
click at [1018, 369] on link "Add a Lesson Plan" at bounding box center [1052, 378] width 173 height 35
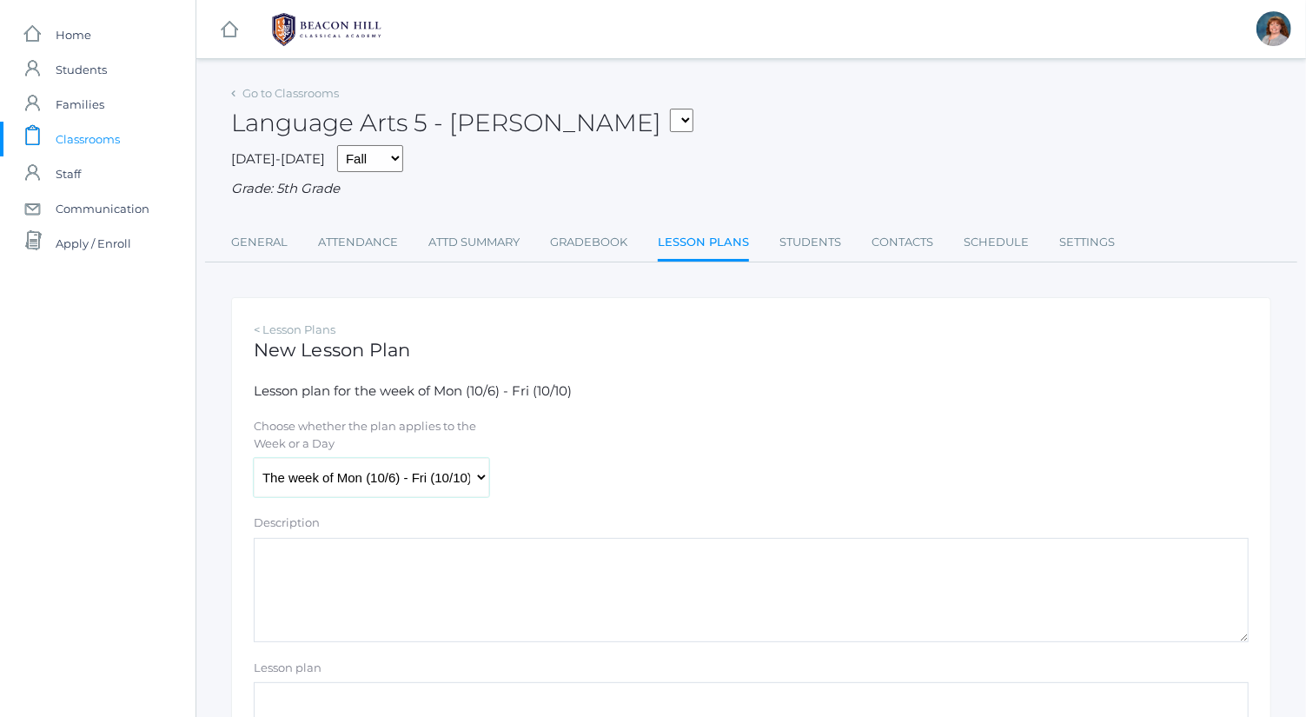
click at [463, 484] on select "The week of Mon (10/6) - Fri (10/10) Monday (10/6) Tuesday (10/7) Wednesday (10…" at bounding box center [372, 477] width 236 height 39
select select "2025-10-10"
click at [254, 458] on select "The week of Mon (10/6) - Fri (10/10) [DATE] (10/6) [DATE] (10/7) [DATE] (10/8) …" at bounding box center [372, 477] width 236 height 39
click at [425, 601] on textarea "Description" at bounding box center [751, 590] width 995 height 104
paste textarea "Plans"
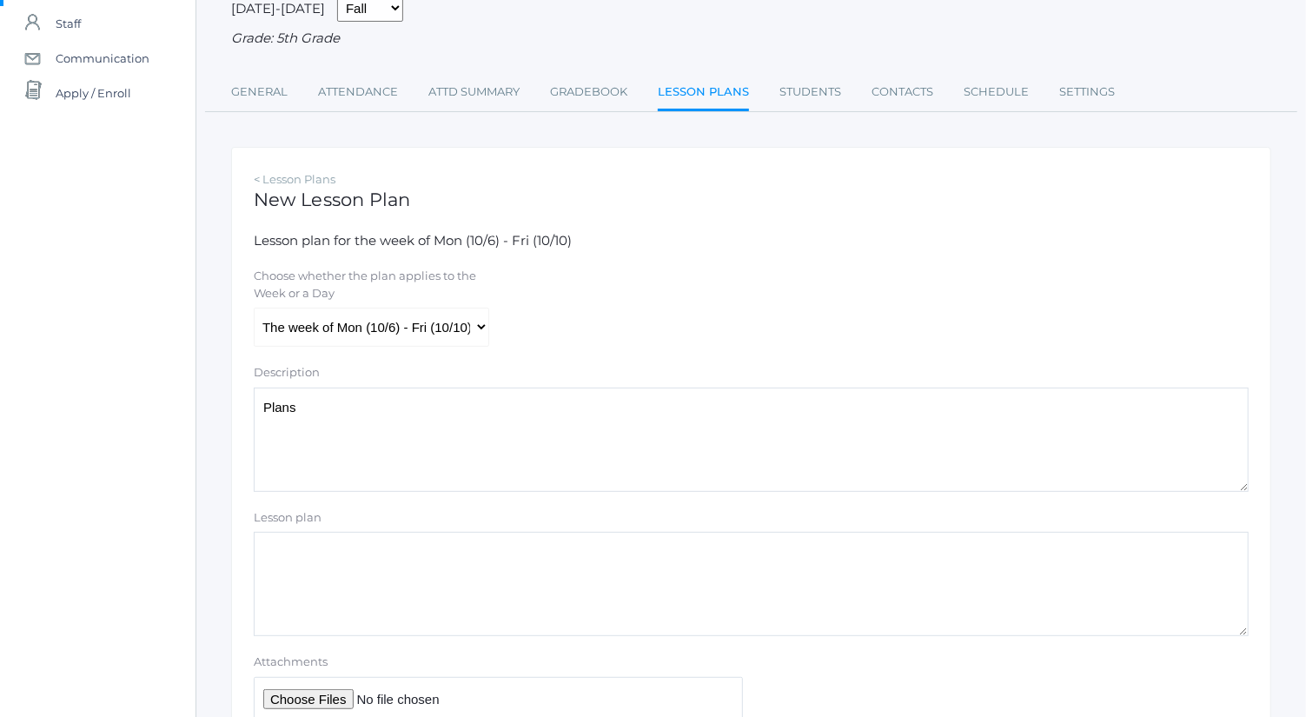
scroll to position [184, 0]
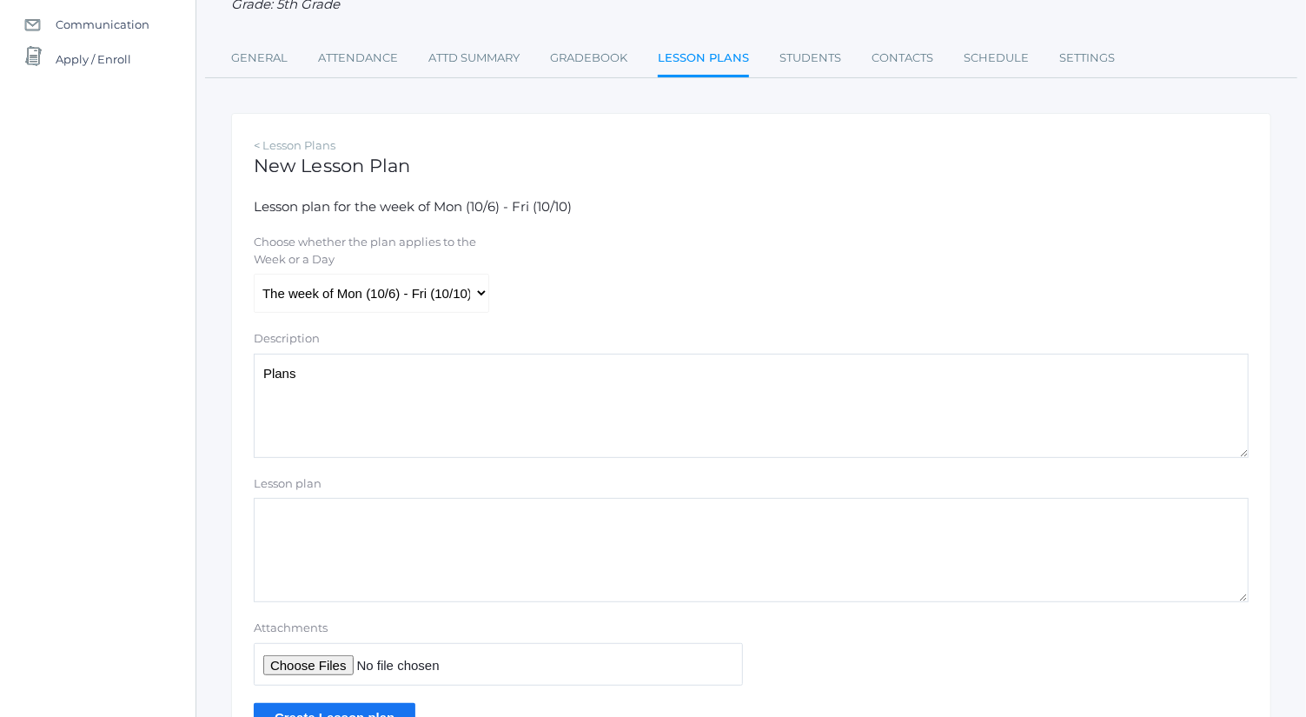
type textarea "Plans"
click at [307, 668] on input "Attachments" at bounding box center [498, 664] width 489 height 43
type input "C:\fakepath\[DATE] Plans.docx"
click at [384, 706] on input "Create Lesson plan" at bounding box center [335, 717] width 162 height 29
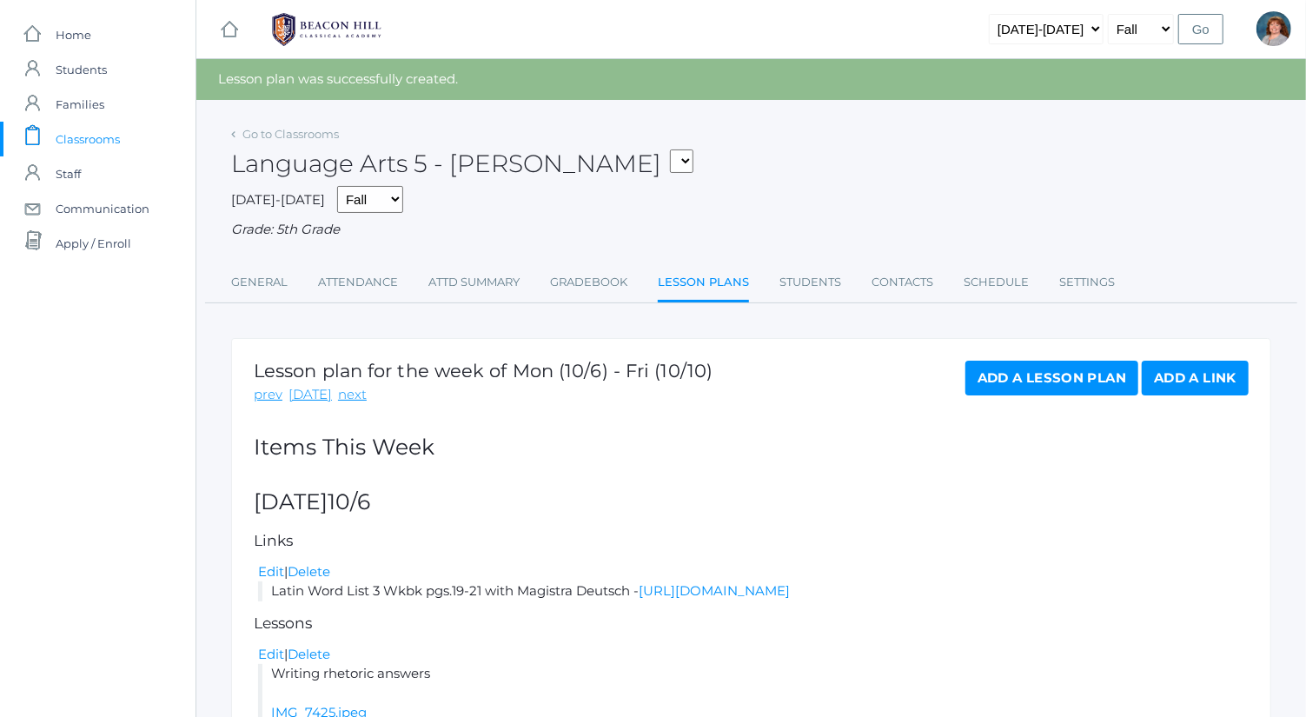
click at [1085, 402] on div "Add a Lesson Plan Add a Link" at bounding box center [1107, 383] width 283 height 44
click at [1082, 398] on div "Add a Lesson Plan Add a Link" at bounding box center [1107, 383] width 283 height 44
click at [1072, 389] on link "Add a Lesson Plan" at bounding box center [1052, 378] width 173 height 35
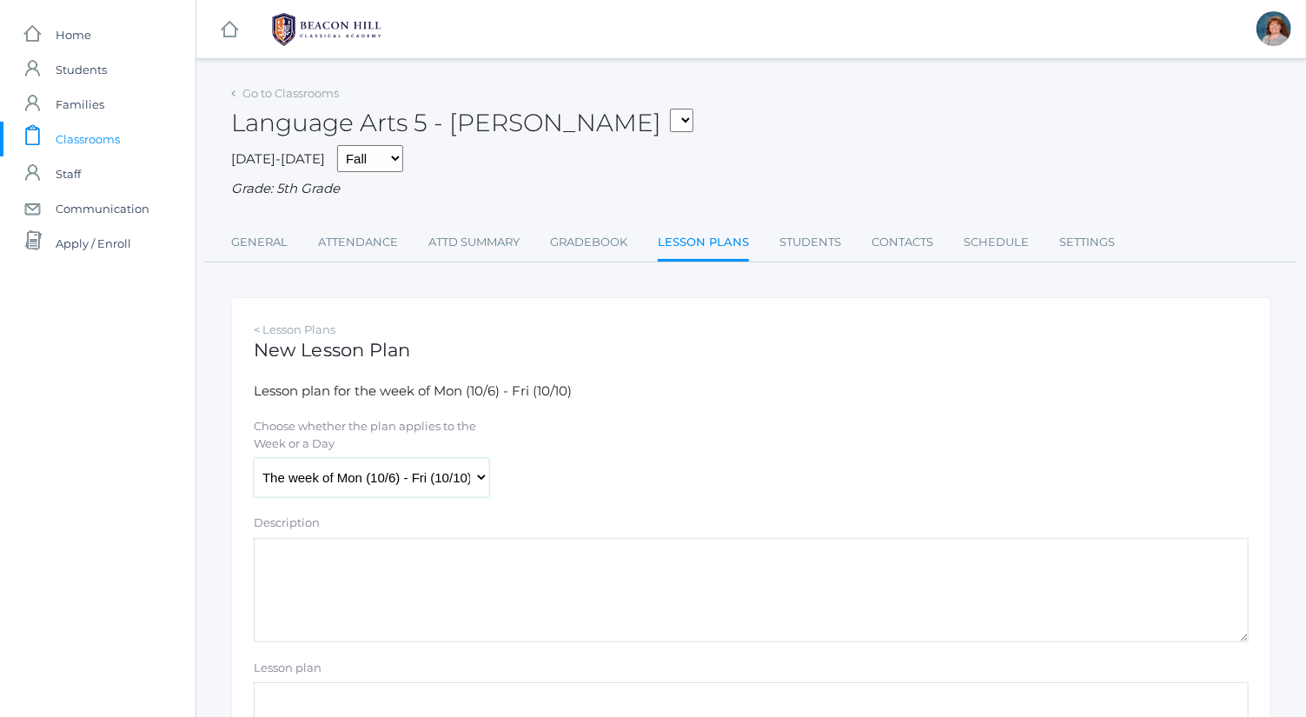
click at [456, 475] on select "The week of Mon (10/6) - Fri (10/10) Monday (10/6) Tuesday (10/7) Wednesday (10…" at bounding box center [372, 477] width 236 height 39
select select "2025-10-10"
click at [254, 458] on select "The week of Mon (10/6) - Fri (10/10) Monday (10/6) Tuesday (10/7) Wednesday (10…" at bounding box center [372, 477] width 236 height 39
click at [435, 631] on textarea "Description" at bounding box center [751, 590] width 995 height 104
paste textarea "Plans"
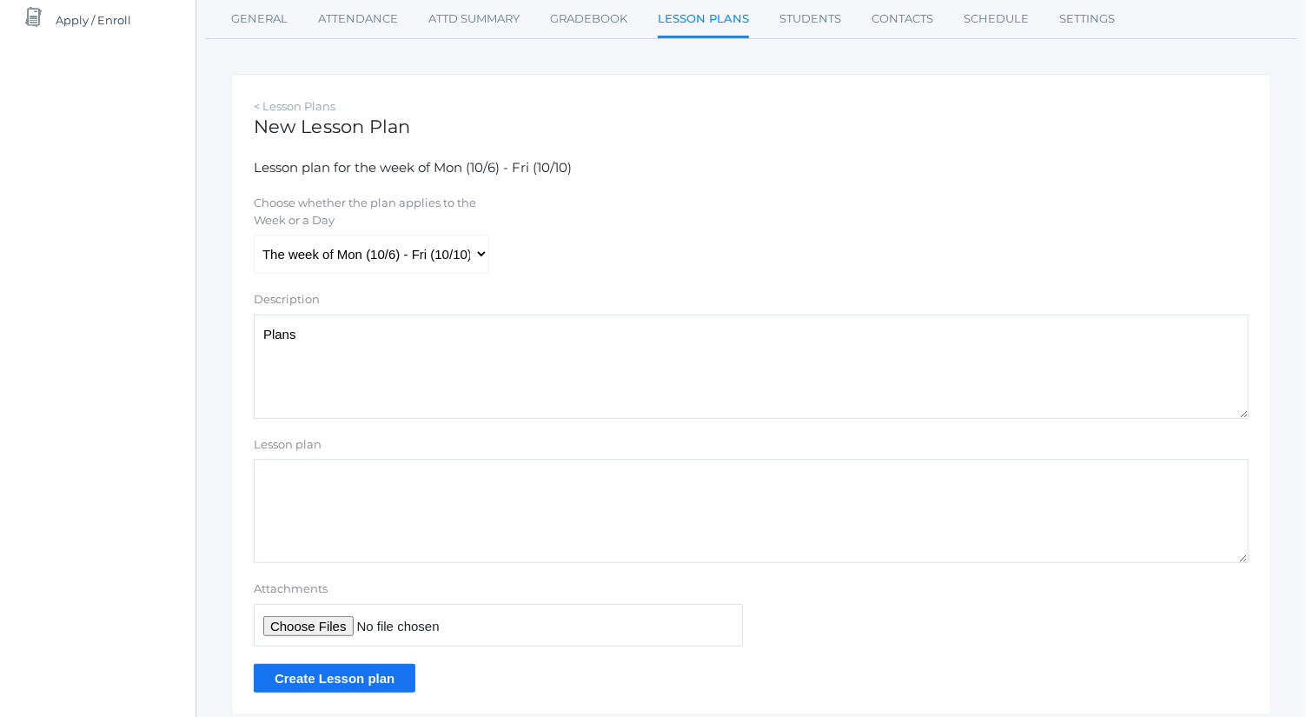
scroll to position [224, 0]
type textarea "Plans"
click at [325, 615] on input "Attachments" at bounding box center [498, 624] width 489 height 43
type input "C:\fakepath\Friday Plans.docx"
click at [392, 670] on input "Create Lesson plan" at bounding box center [335, 677] width 162 height 29
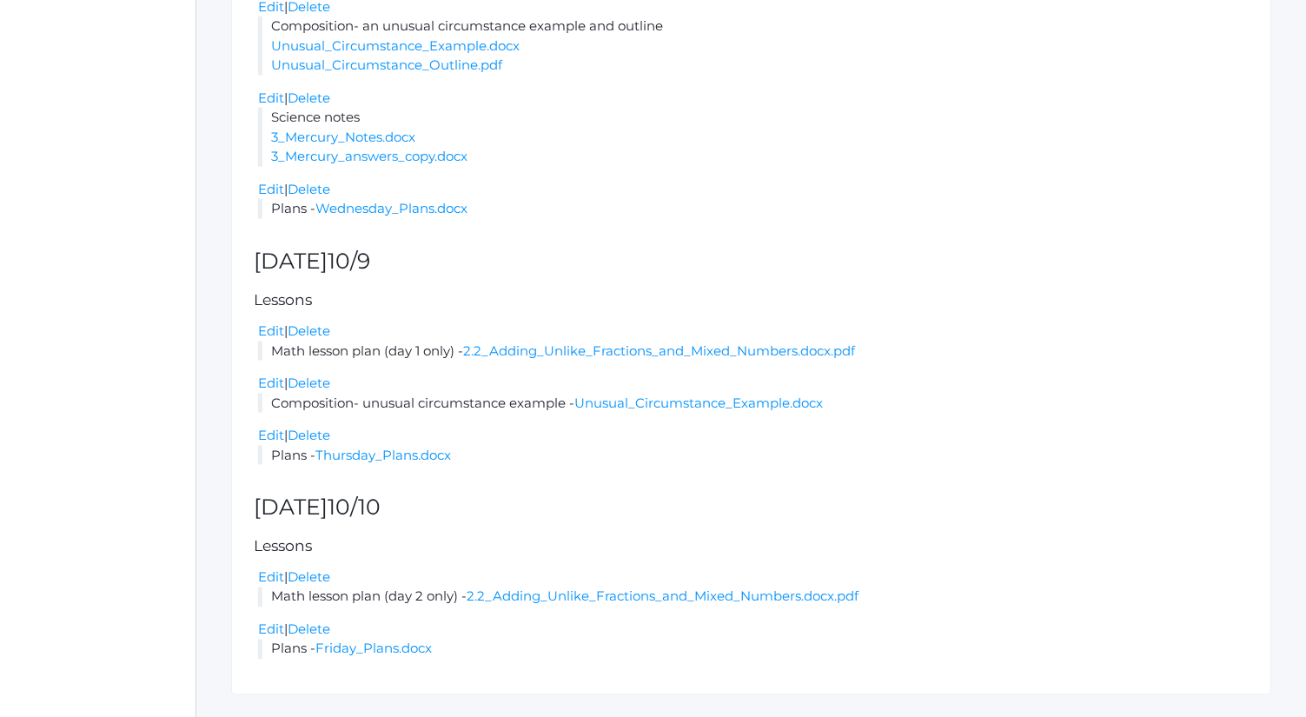
scroll to position [1504, 0]
